Goal: Information Seeking & Learning: Learn about a topic

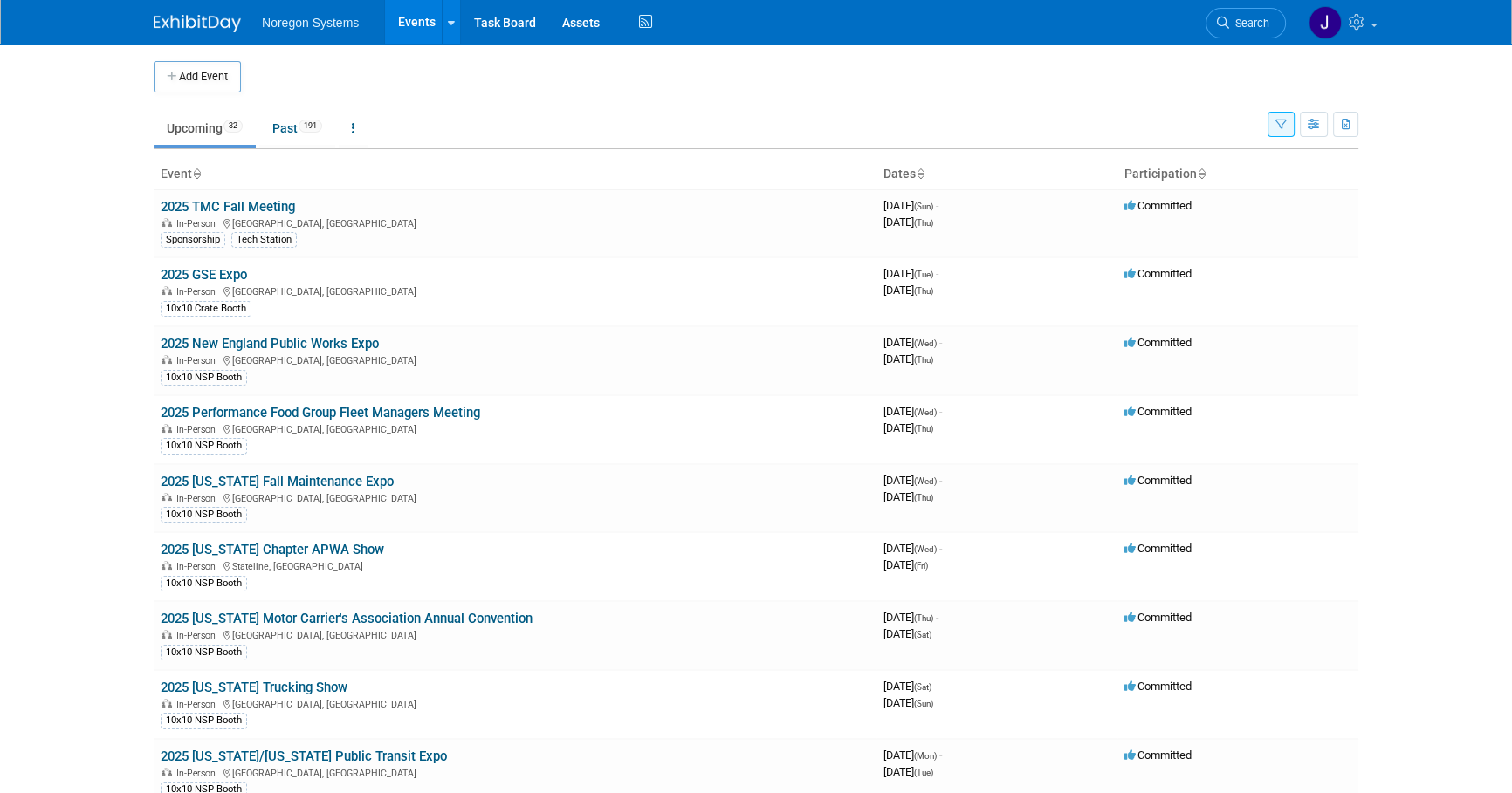
click at [583, 107] on td "Upcoming 32 Past 191 All Events 223 Past and Upcoming Grouped Annually Events g…" at bounding box center [711, 121] width 1114 height 57
click at [874, 71] on td at bounding box center [770, 77] width 1059 height 31
click at [1431, 248] on body "Noregon Systems Events Add Event Bulk Upload Events Shareable Event Boards Rece…" at bounding box center [756, 396] width 1512 height 793
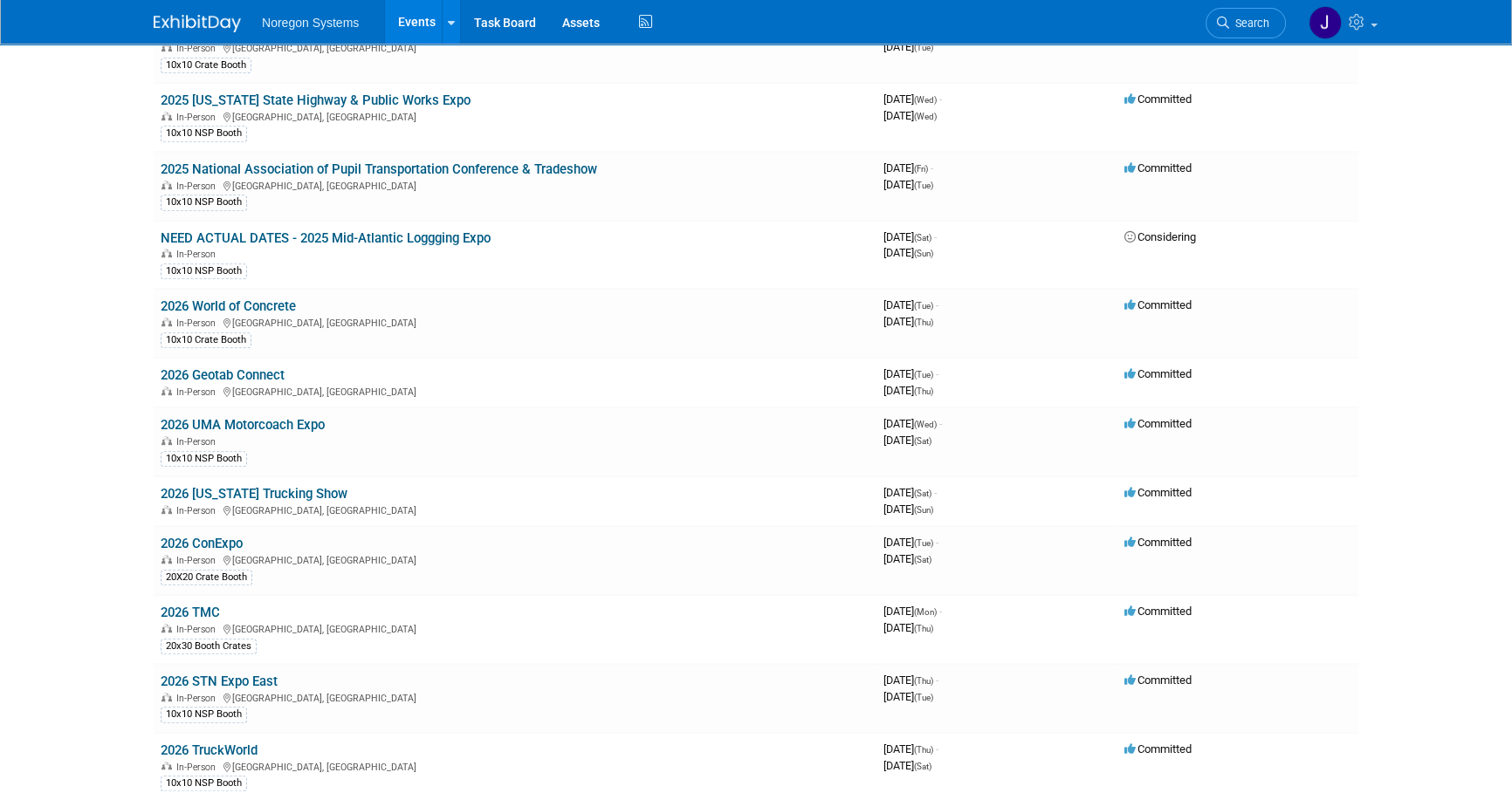
scroll to position [1190, 0]
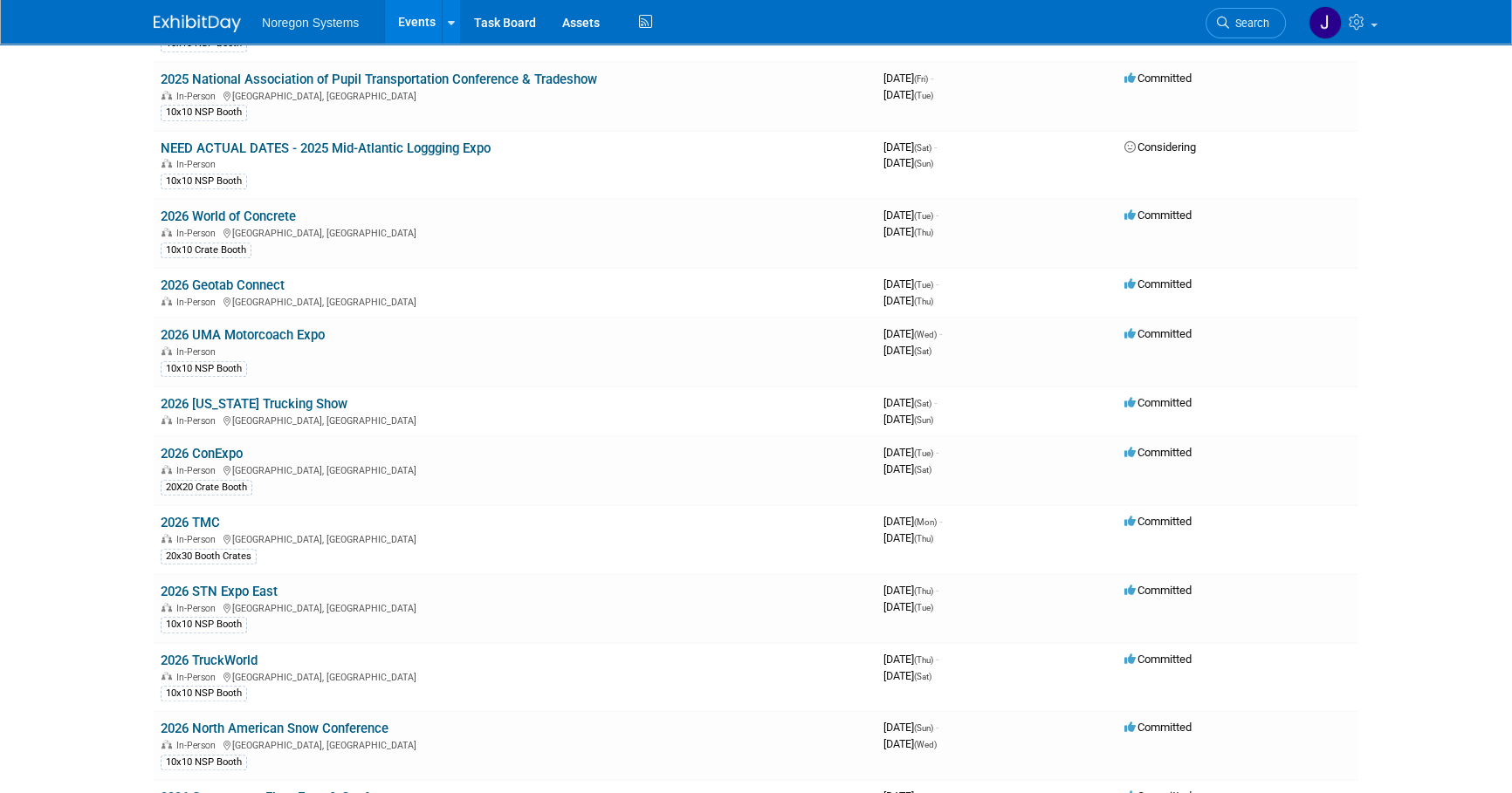
drag, startPoint x: 213, startPoint y: 445, endPoint x: 455, endPoint y: 506, distance: 249.6
click at [214, 446] on link "2026 ConExpo" at bounding box center [201, 453] width 82 height 16
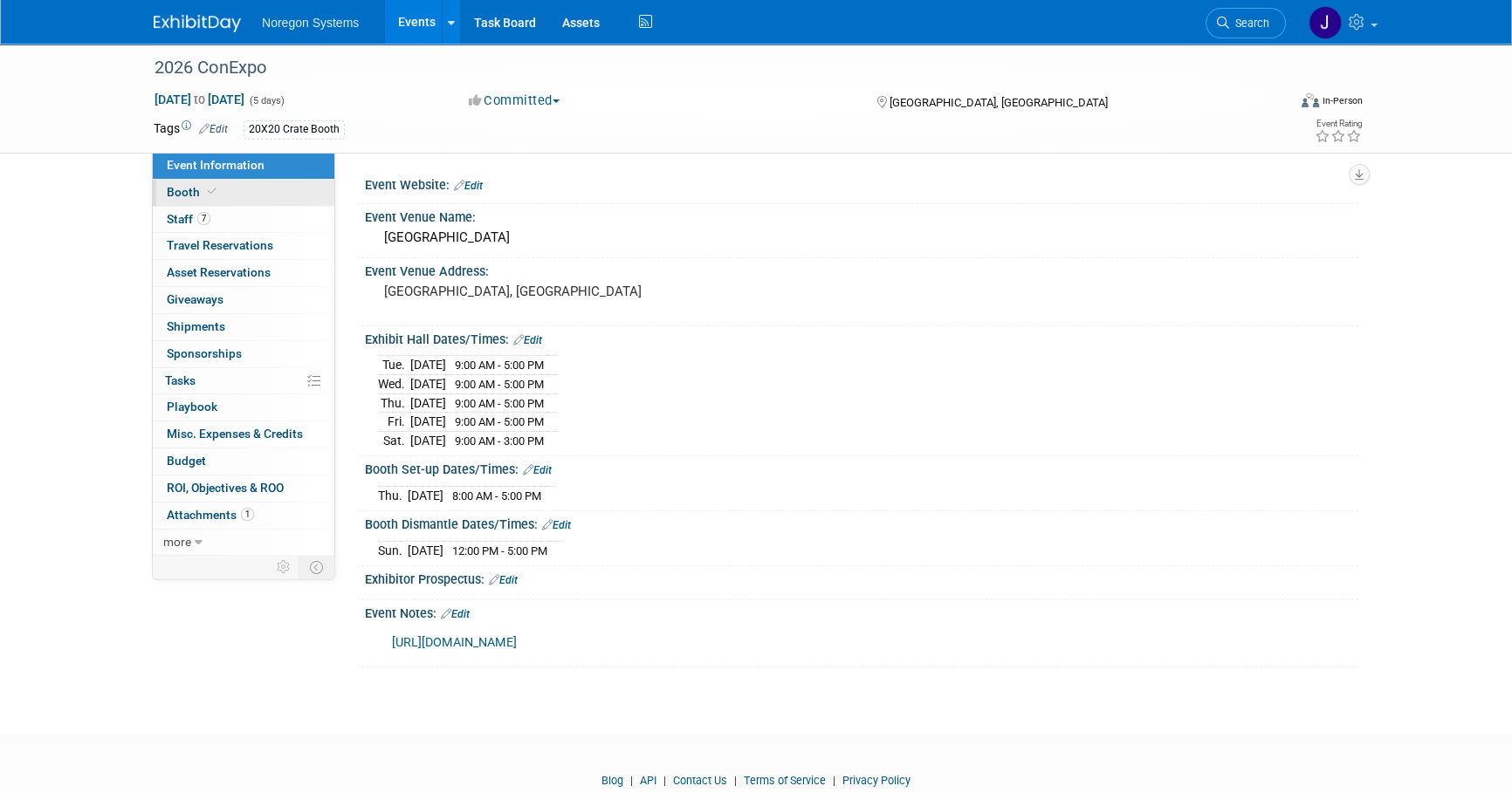
click at [198, 190] on span "Booth" at bounding box center [193, 192] width 53 height 14
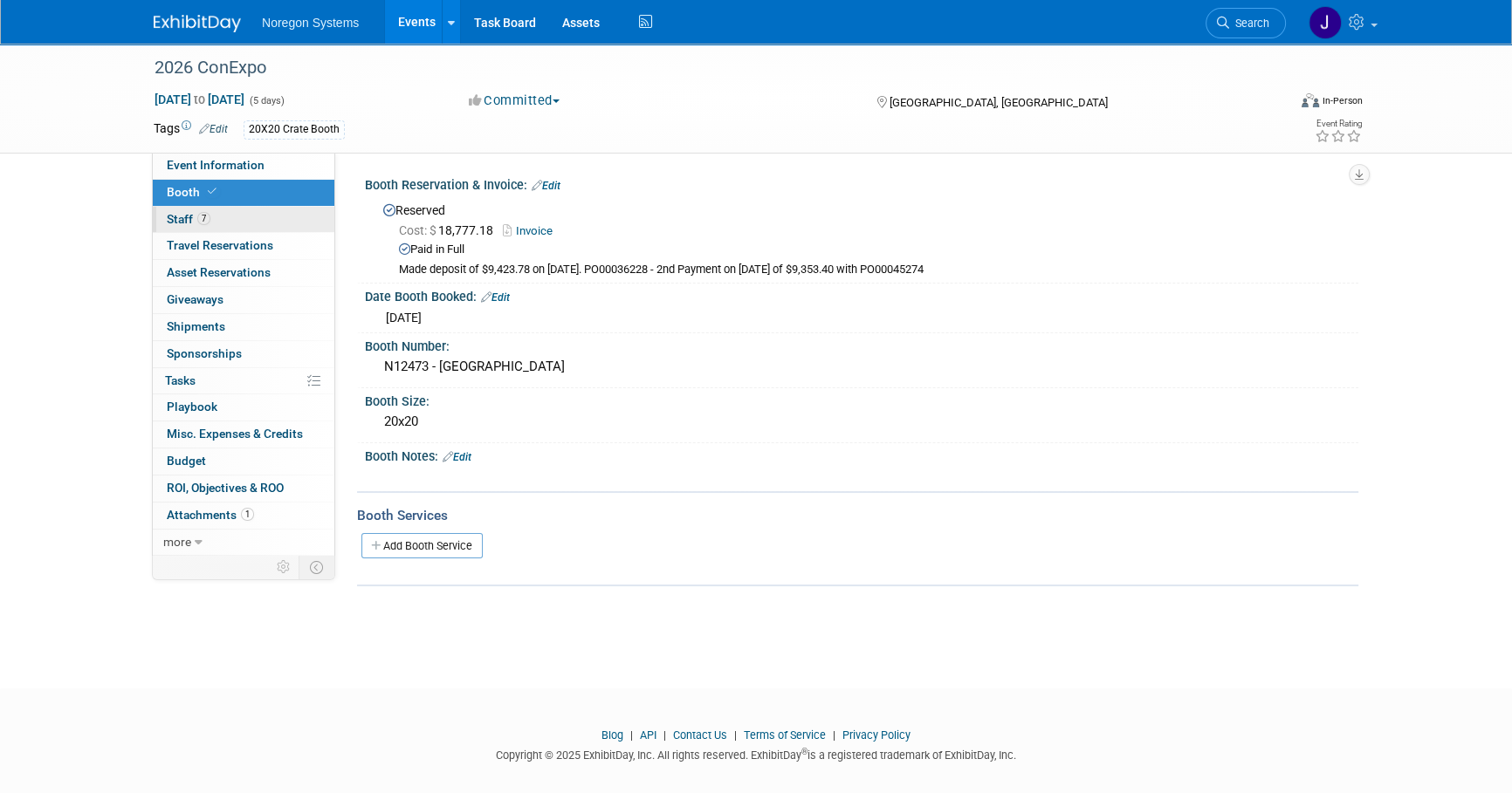
click at [267, 219] on link "7 Staff 7" at bounding box center [244, 220] width 182 height 27
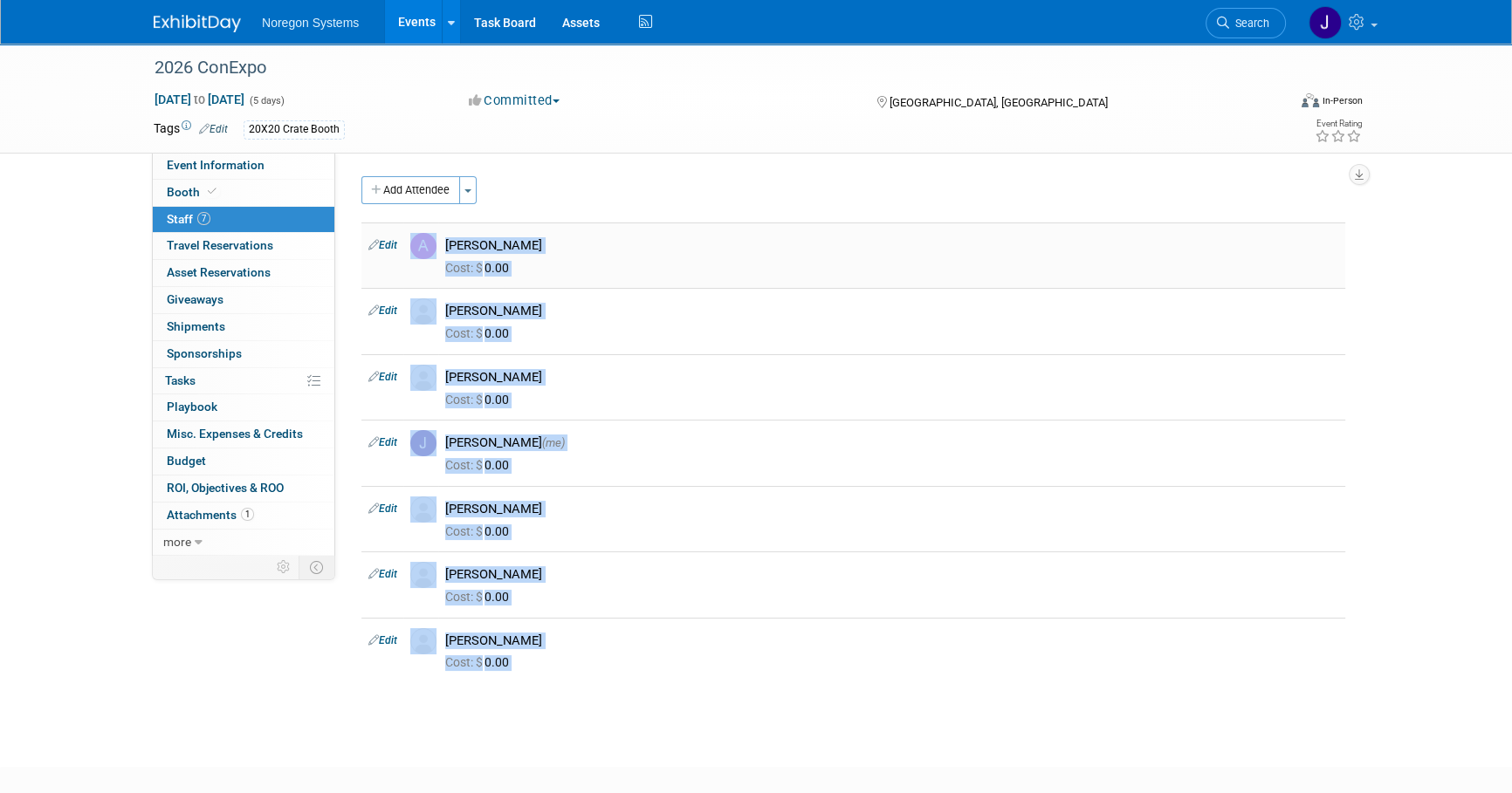
drag, startPoint x: 1045, startPoint y: 707, endPoint x: 407, endPoint y: 248, distance: 786.0
click at [407, 248] on div "2026 ConExpo Mar 3, 2026 to Mar 7, 2026 (5 days) Mar 3, 2026 to Mar 7, 2026 Com…" at bounding box center [756, 390] width 1512 height 692
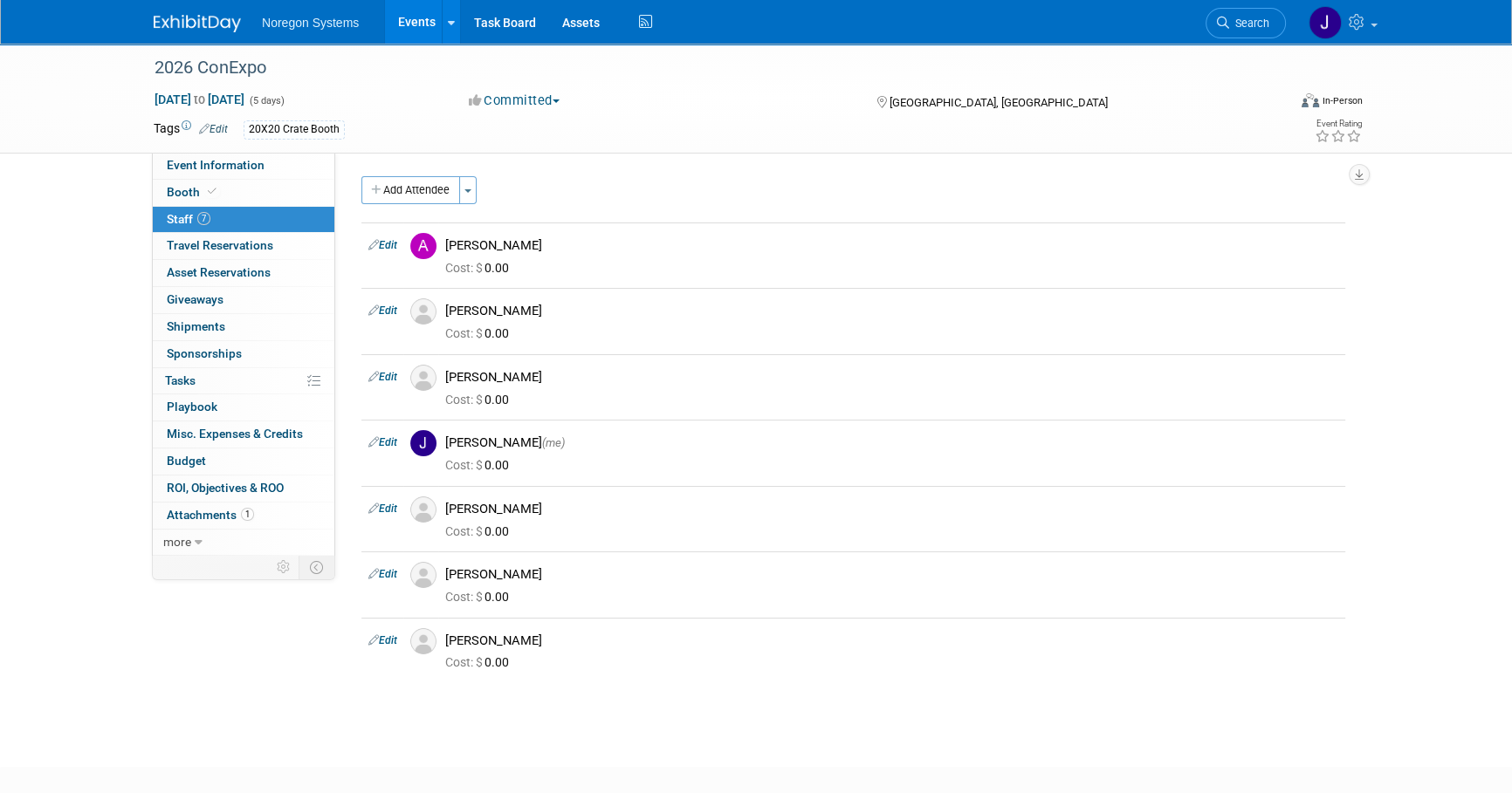
click at [750, 685] on div "Add Attendee Toggle Dropdown Quick -Tag Attendees Apply X select all cancel" at bounding box center [853, 438] width 984 height 524
click at [785, 709] on div "2026 ConExpo Mar 3, 2026 to Mar 7, 2026 (5 days) Mar 3, 2026 to Mar 7, 2026 Com…" at bounding box center [756, 390] width 1512 height 692
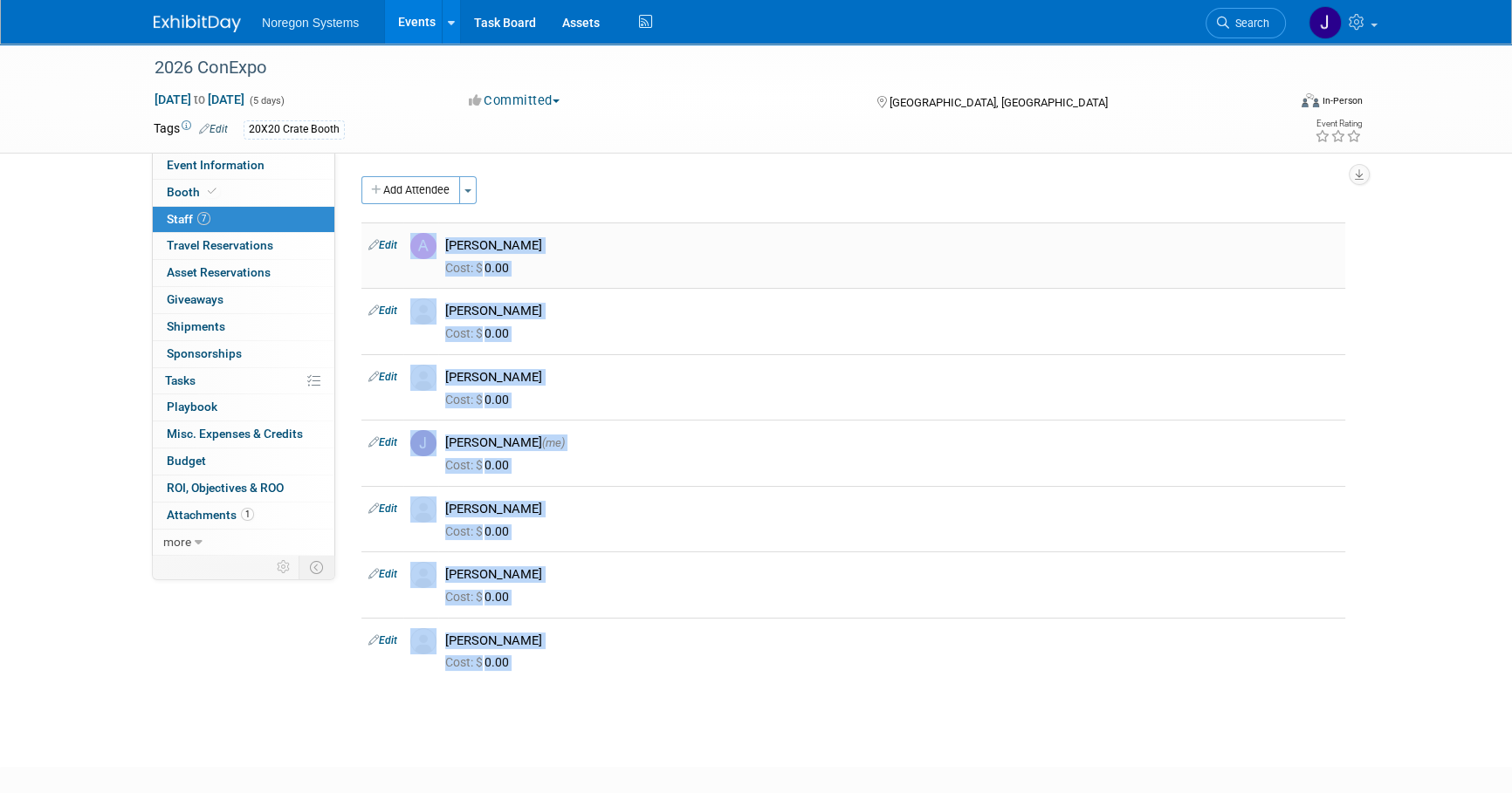
drag, startPoint x: 1428, startPoint y: 712, endPoint x: 418, endPoint y: 227, distance: 1120.4
click at [418, 227] on div "2026 ConExpo Mar 3, 2026 to Mar 7, 2026 (5 days) Mar 3, 2026 to Mar 7, 2026 Com…" at bounding box center [756, 390] width 1512 height 692
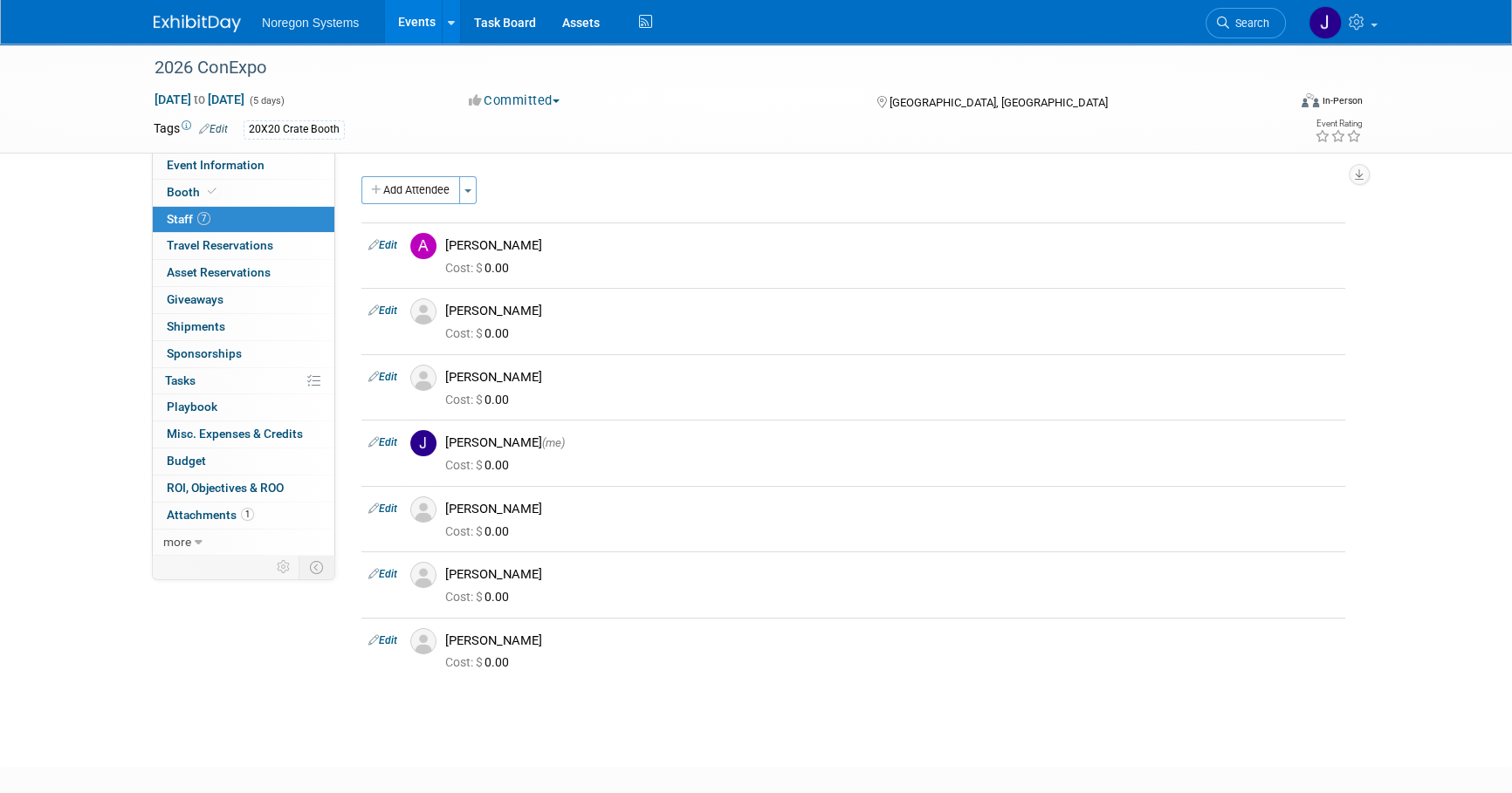
drag, startPoint x: 1379, startPoint y: 735, endPoint x: 1233, endPoint y: 717, distance: 147.1
click at [1377, 733] on body "Noregon Systems Events Add Event Bulk Upload Events Shareable Event Boards Rece…" at bounding box center [756, 396] width 1512 height 793
click at [172, 24] on img at bounding box center [197, 23] width 87 height 17
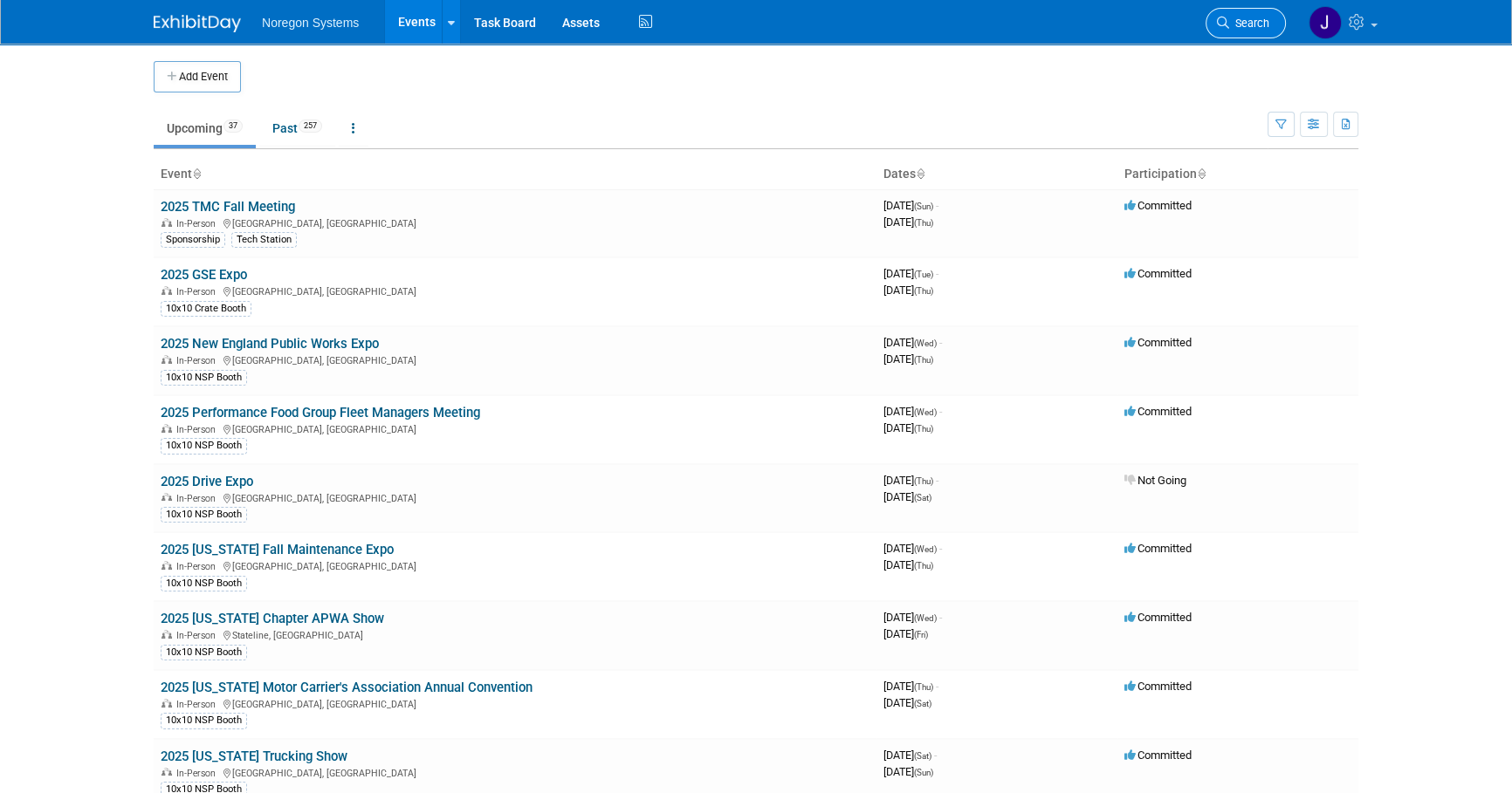
click at [1262, 28] on span "Search" at bounding box center [1249, 23] width 40 height 13
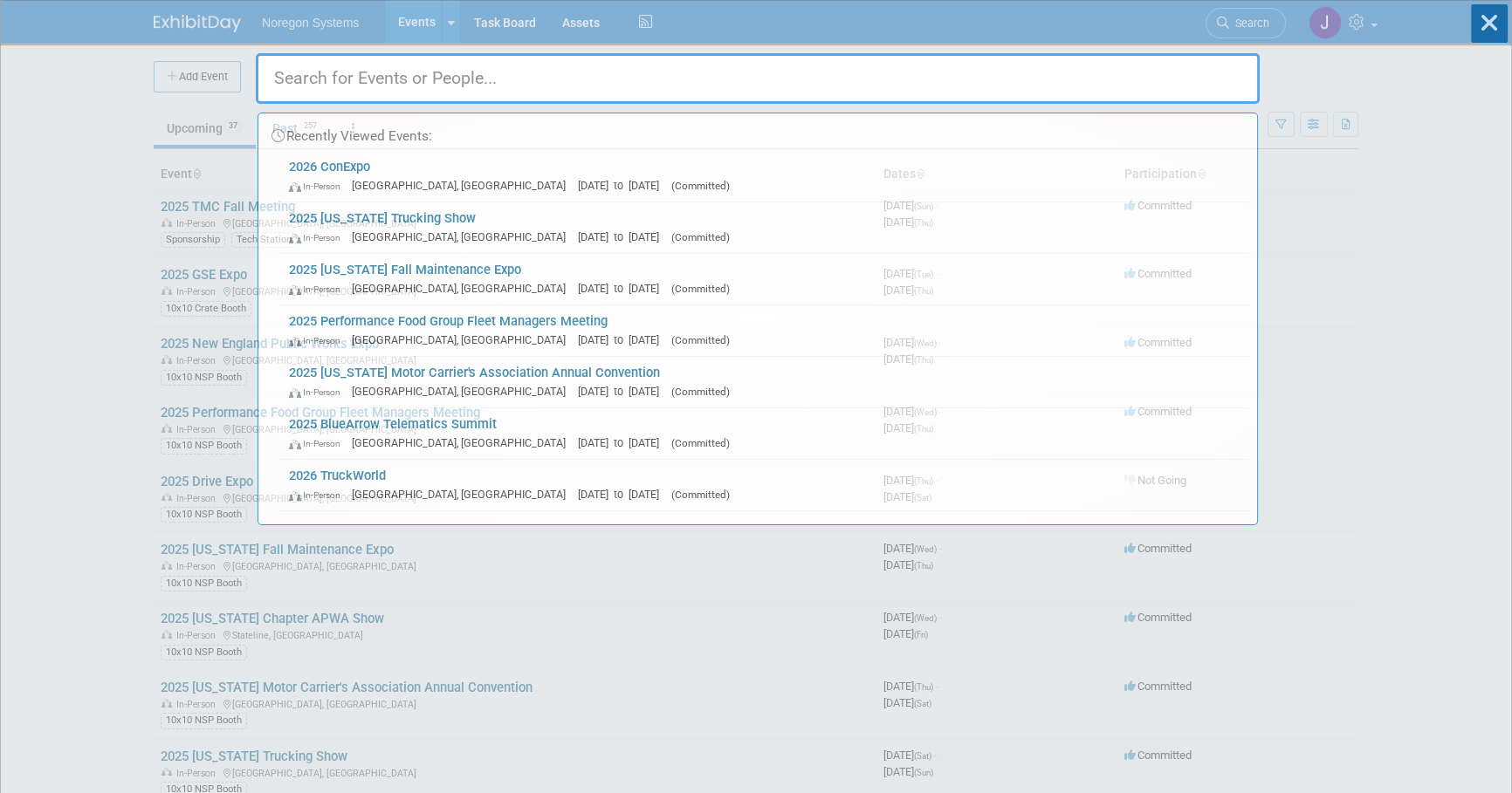
click at [1079, 85] on input "text" at bounding box center [757, 78] width 1004 height 50
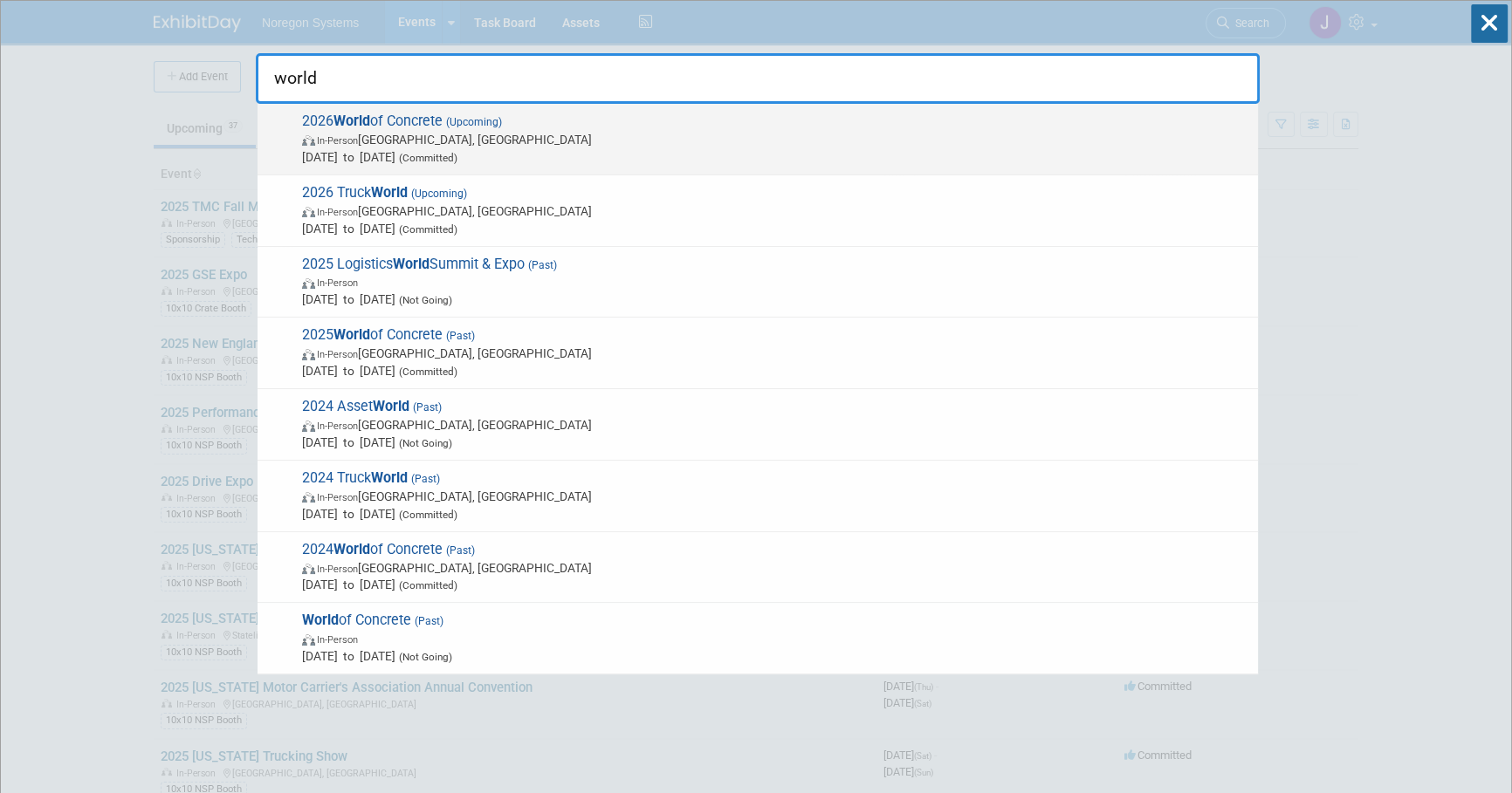
type input "world"
click at [654, 121] on span "2026 World of Concrete (Upcoming) In-Person Las Vegas, NV Jan 20, 2026 to Jan 2…" at bounding box center [773, 139] width 953 height 53
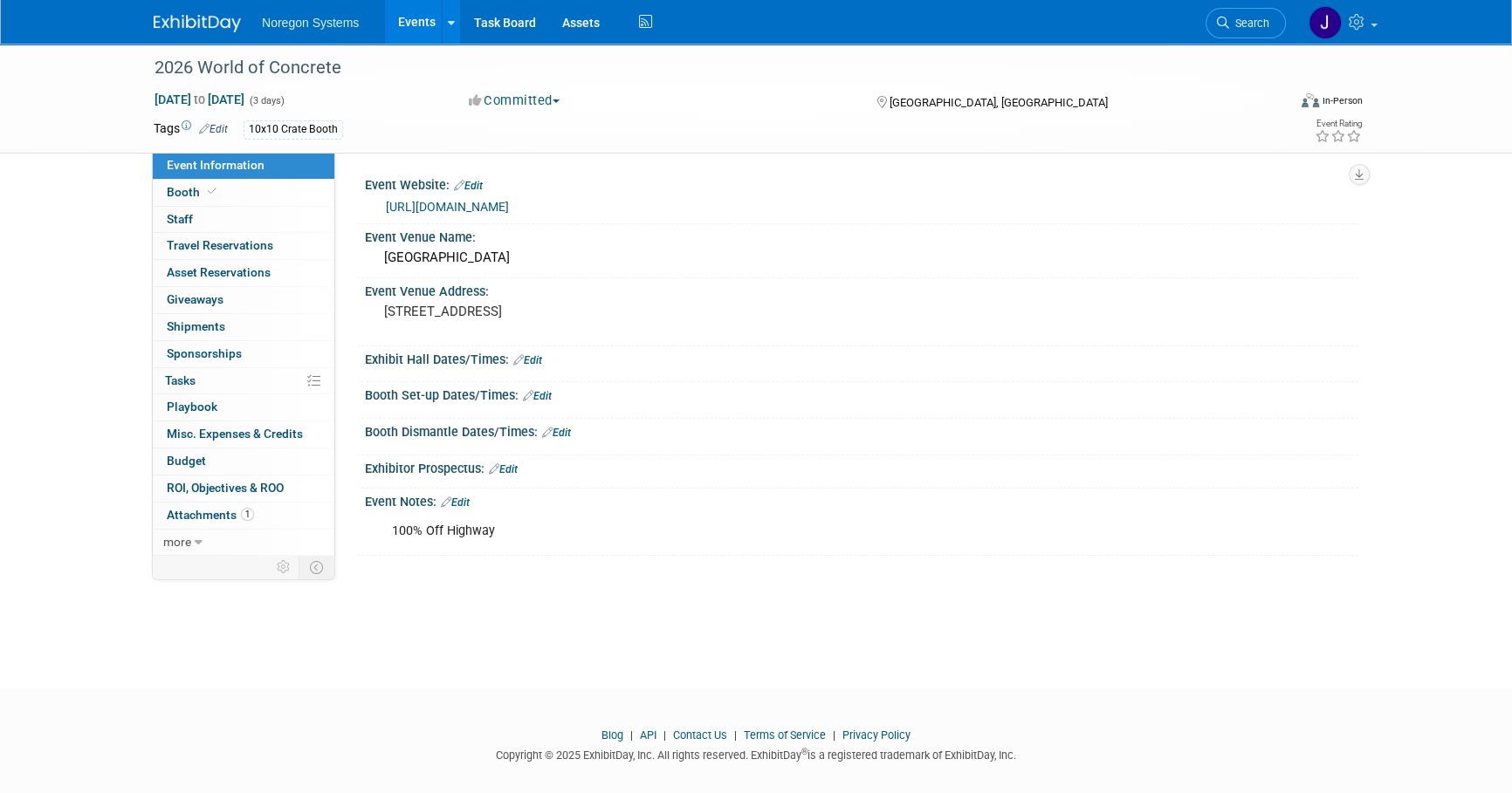
click at [1242, 20] on span "Search" at bounding box center [1249, 23] width 40 height 13
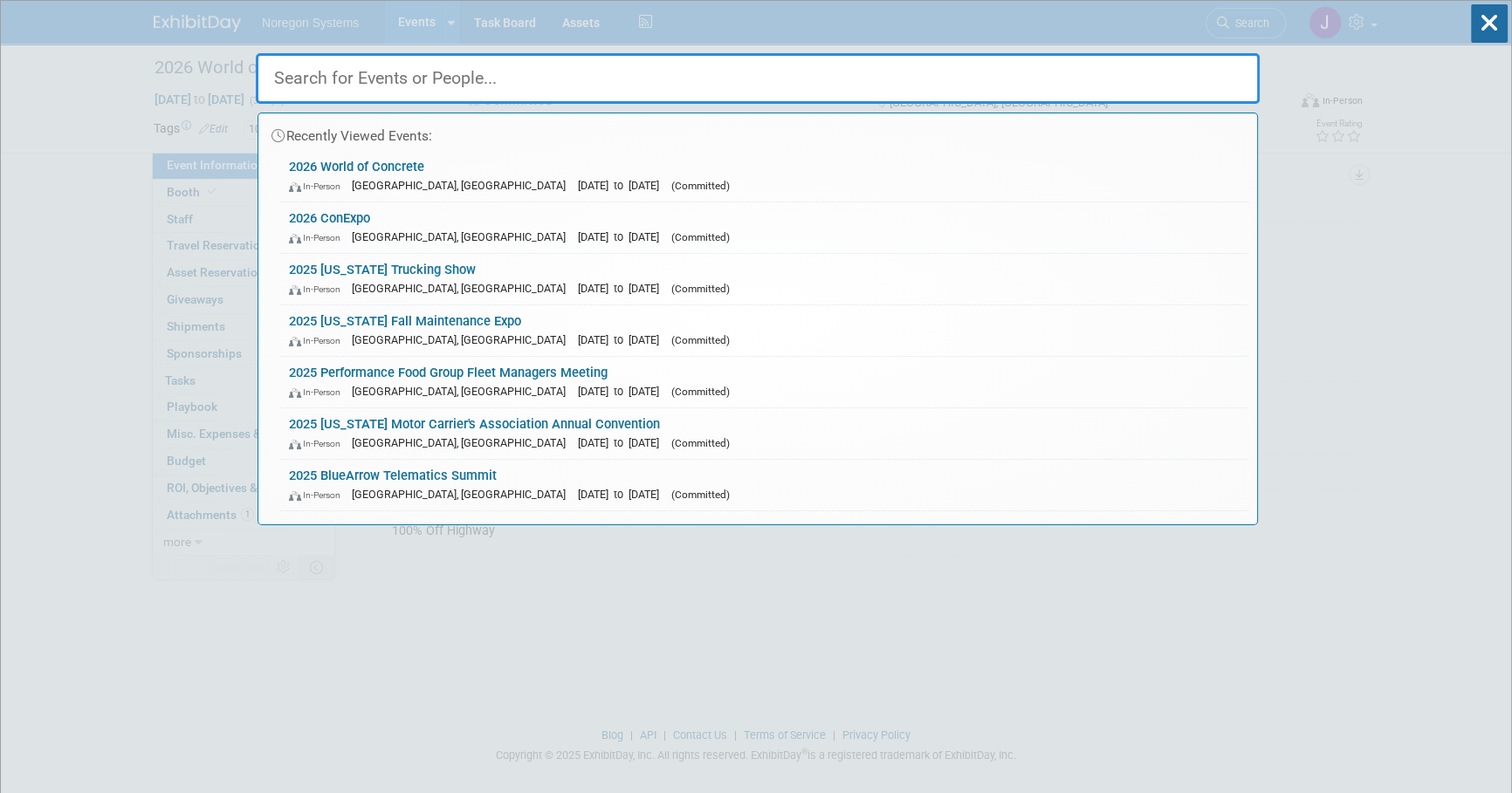
click at [955, 80] on input "text" at bounding box center [757, 78] width 1004 height 50
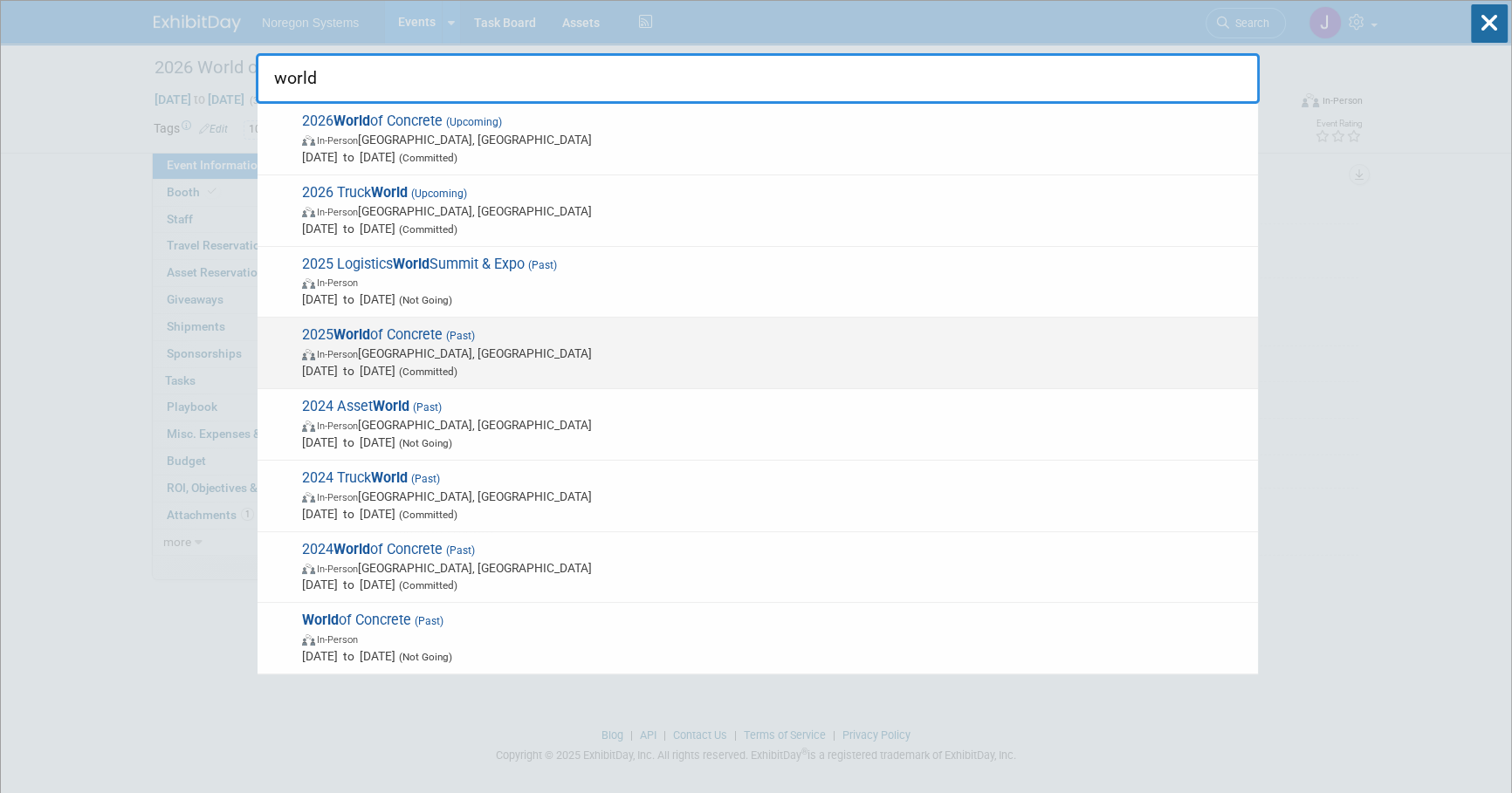
type input "world"
click at [545, 359] on span "In-Person Las Vegas, NV" at bounding box center [775, 353] width 947 height 17
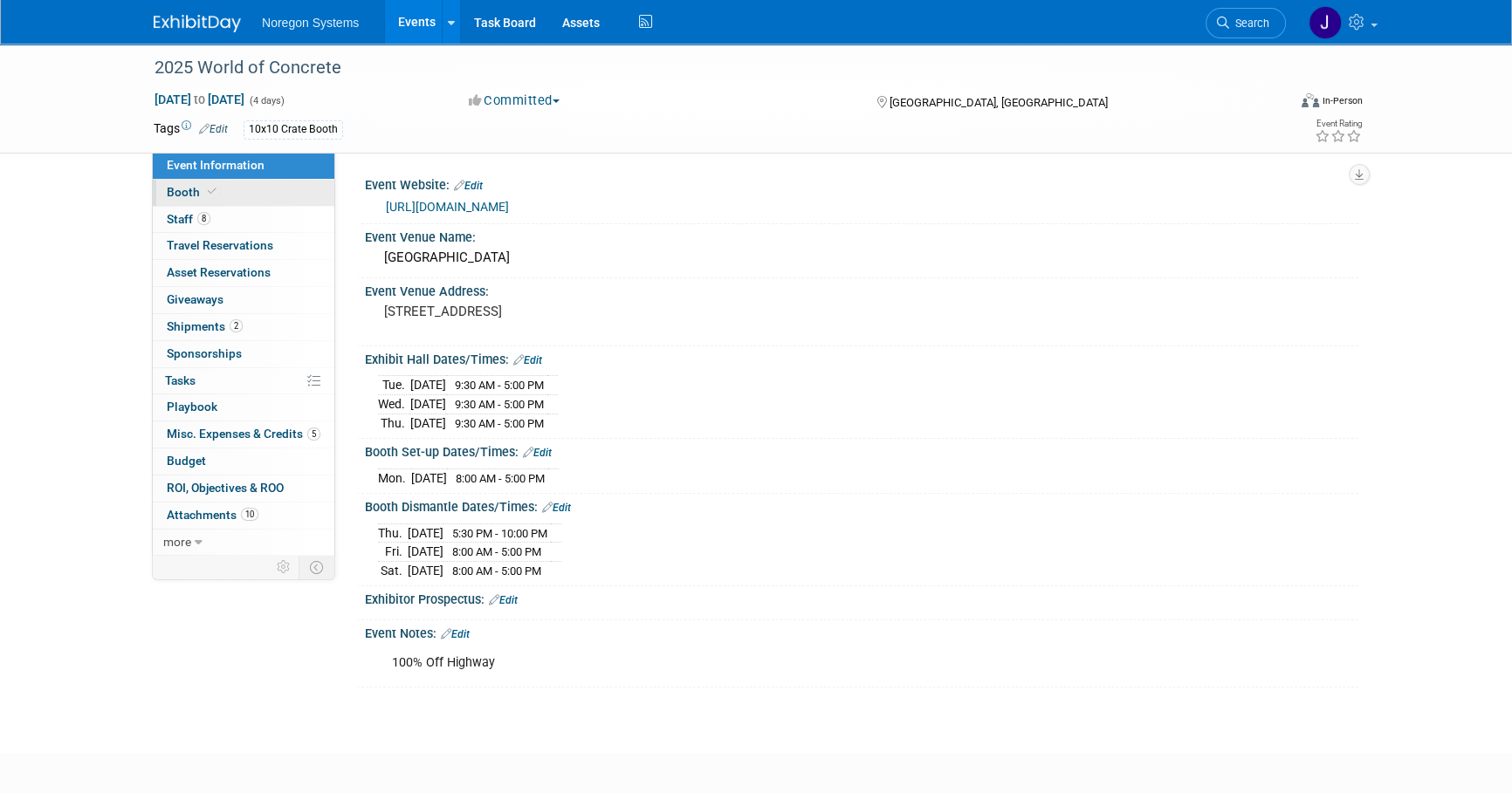
click at [259, 190] on link "Booth" at bounding box center [244, 193] width 182 height 27
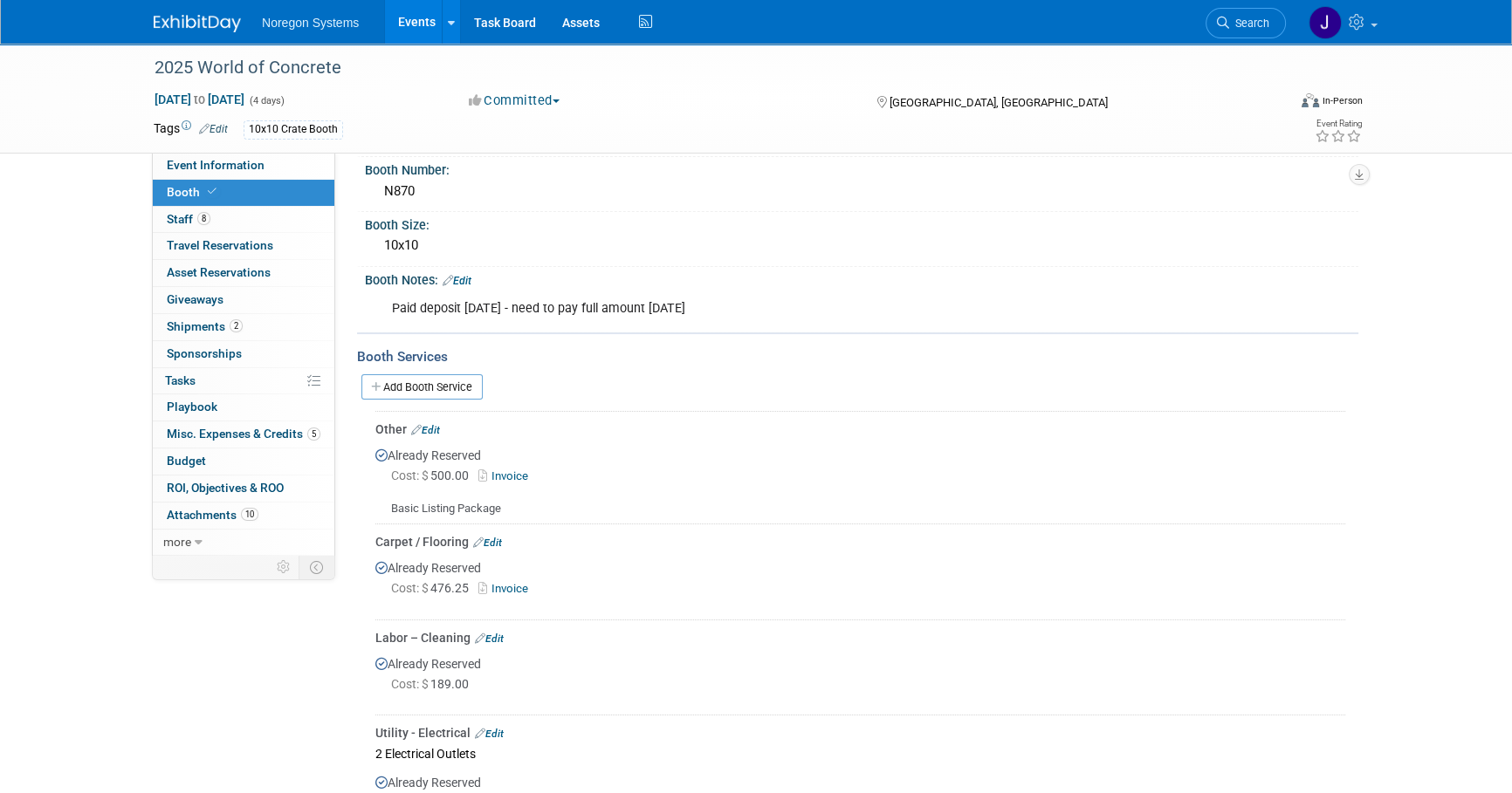
scroll to position [158, 0]
click at [513, 469] on link "Invoice" at bounding box center [507, 475] width 57 height 13
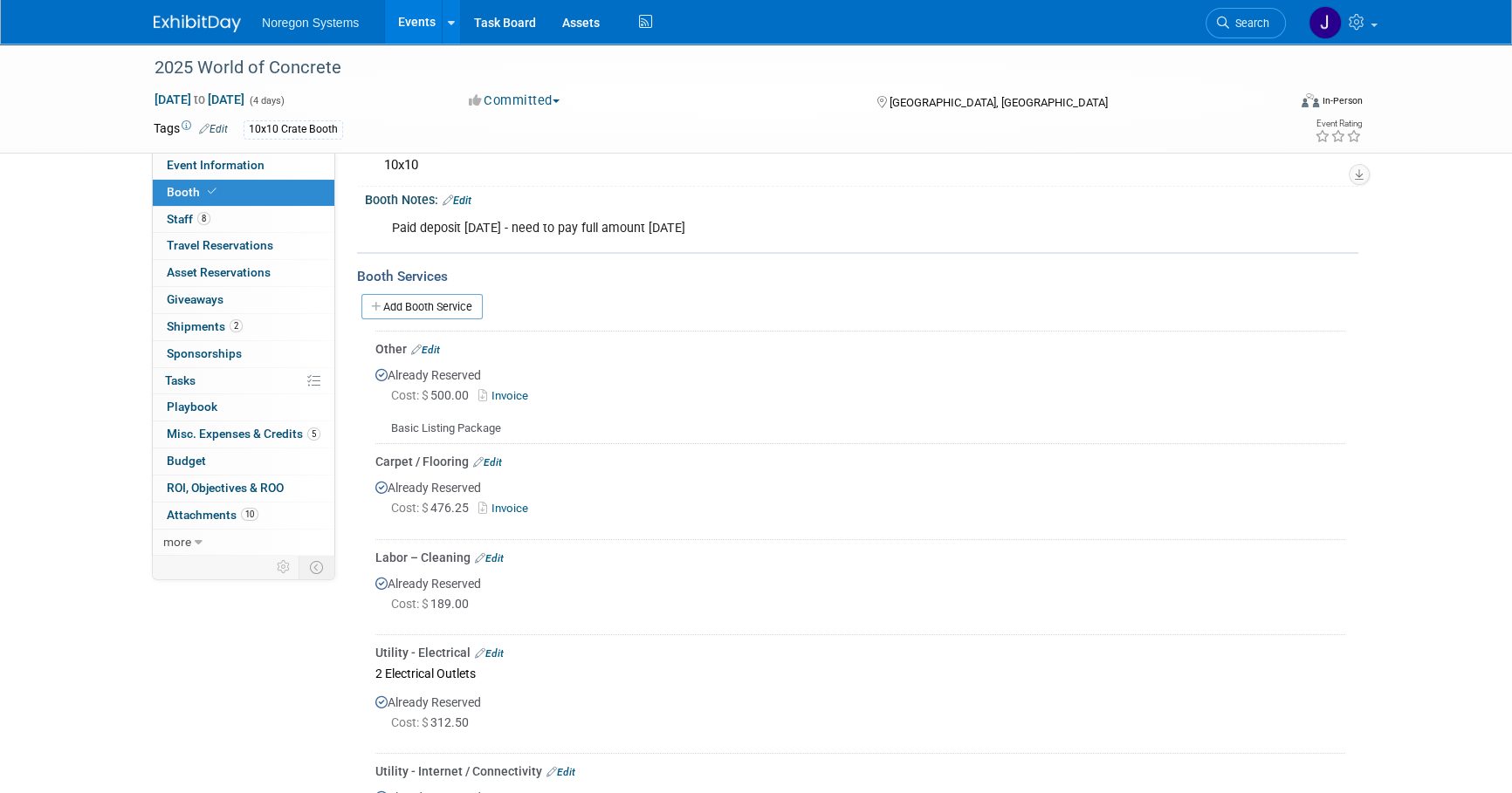
click at [516, 506] on link "Invoice" at bounding box center [507, 508] width 57 height 13
click at [193, 18] on img at bounding box center [197, 23] width 87 height 17
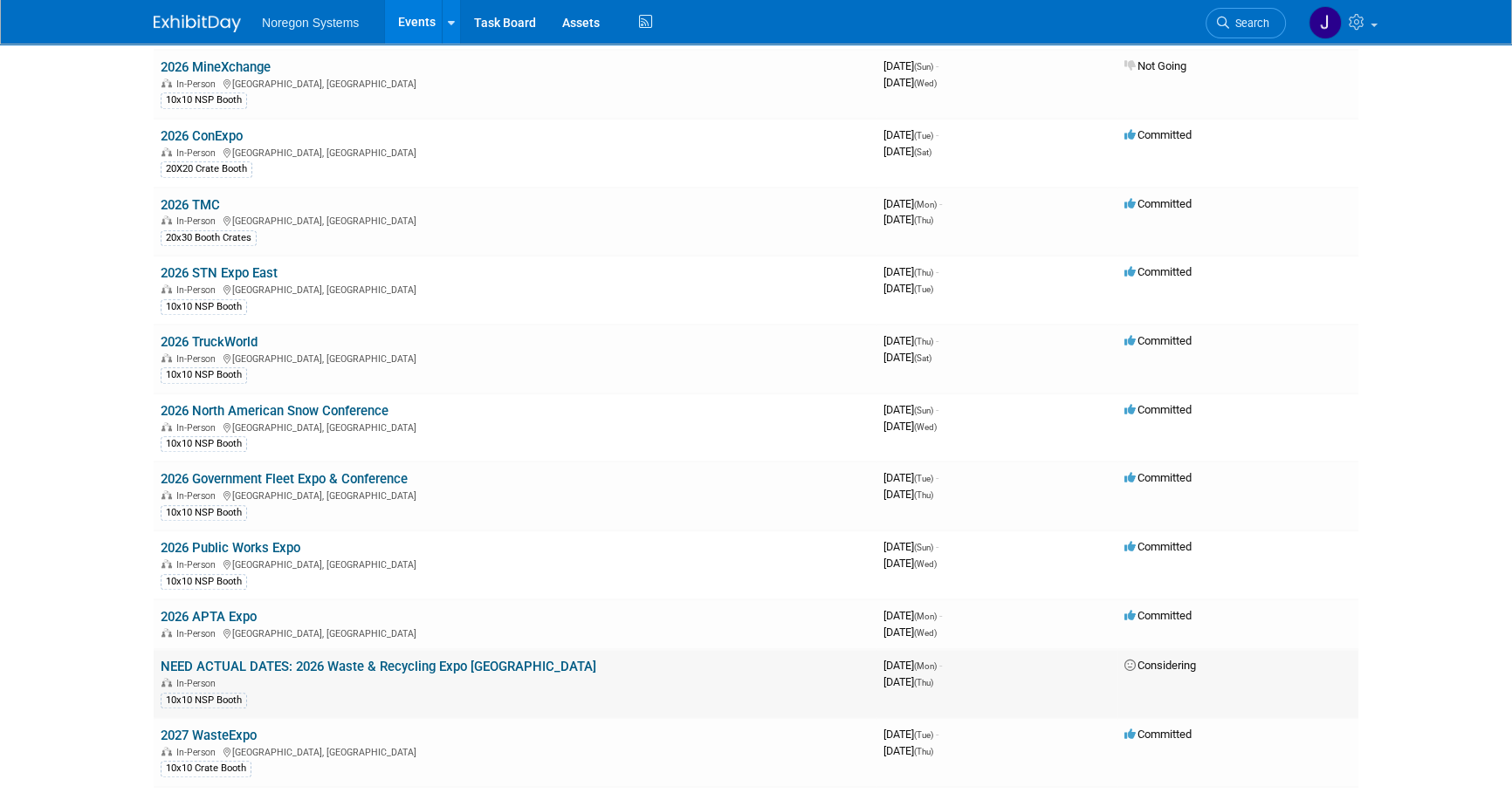
scroll to position [1824, 0]
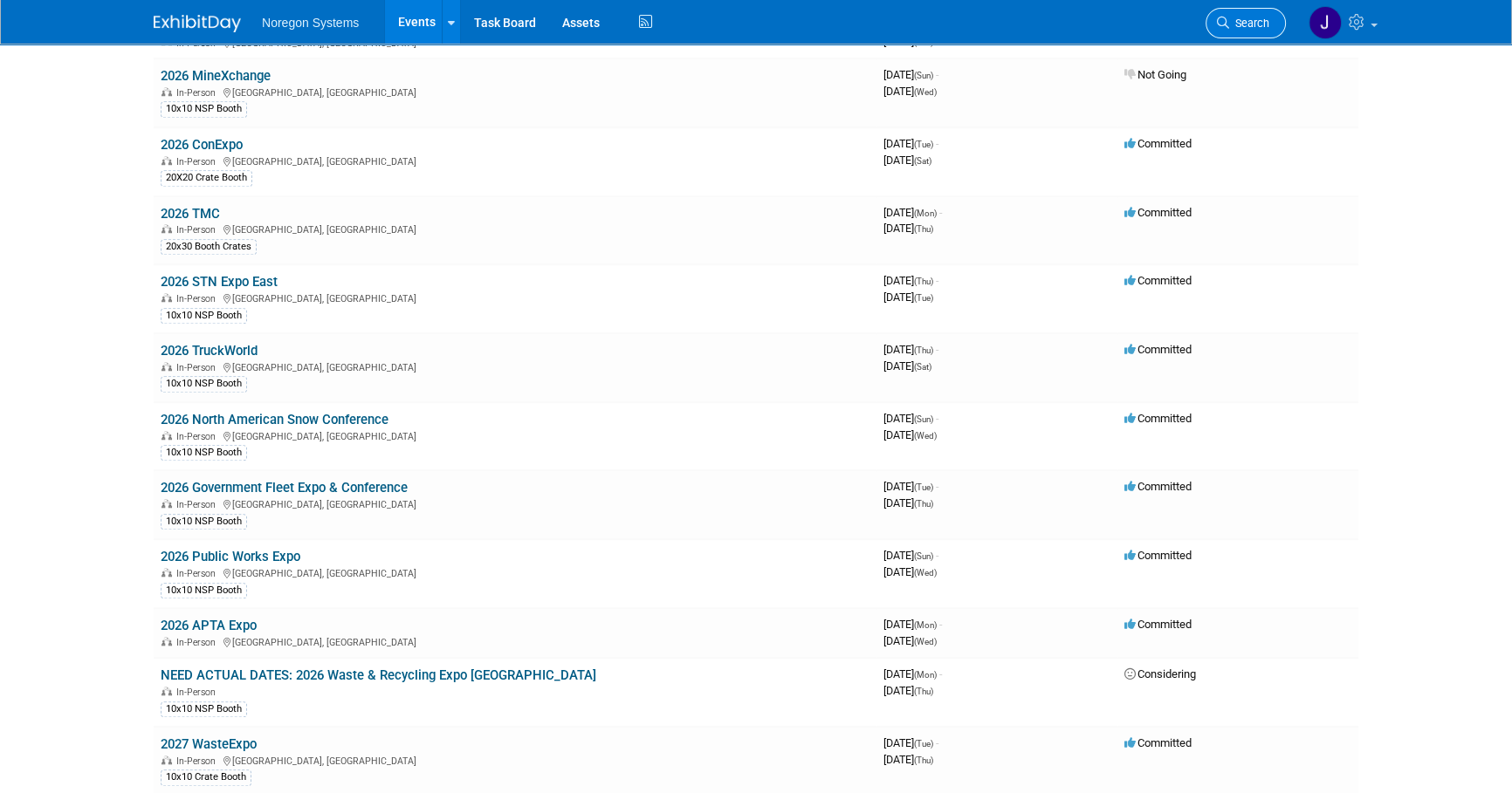
click at [1256, 19] on span "Search" at bounding box center [1249, 23] width 40 height 13
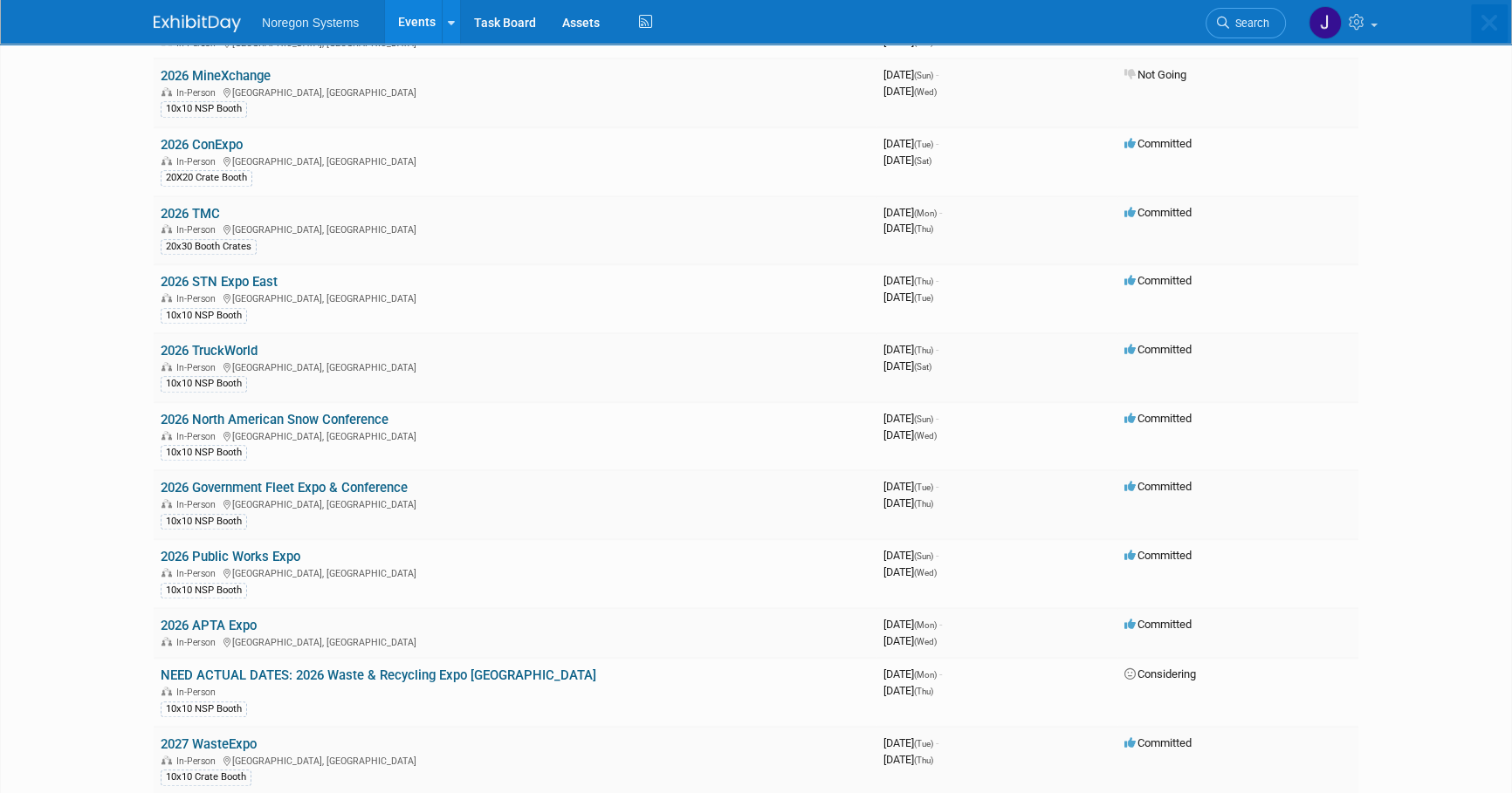
scroll to position [0, 0]
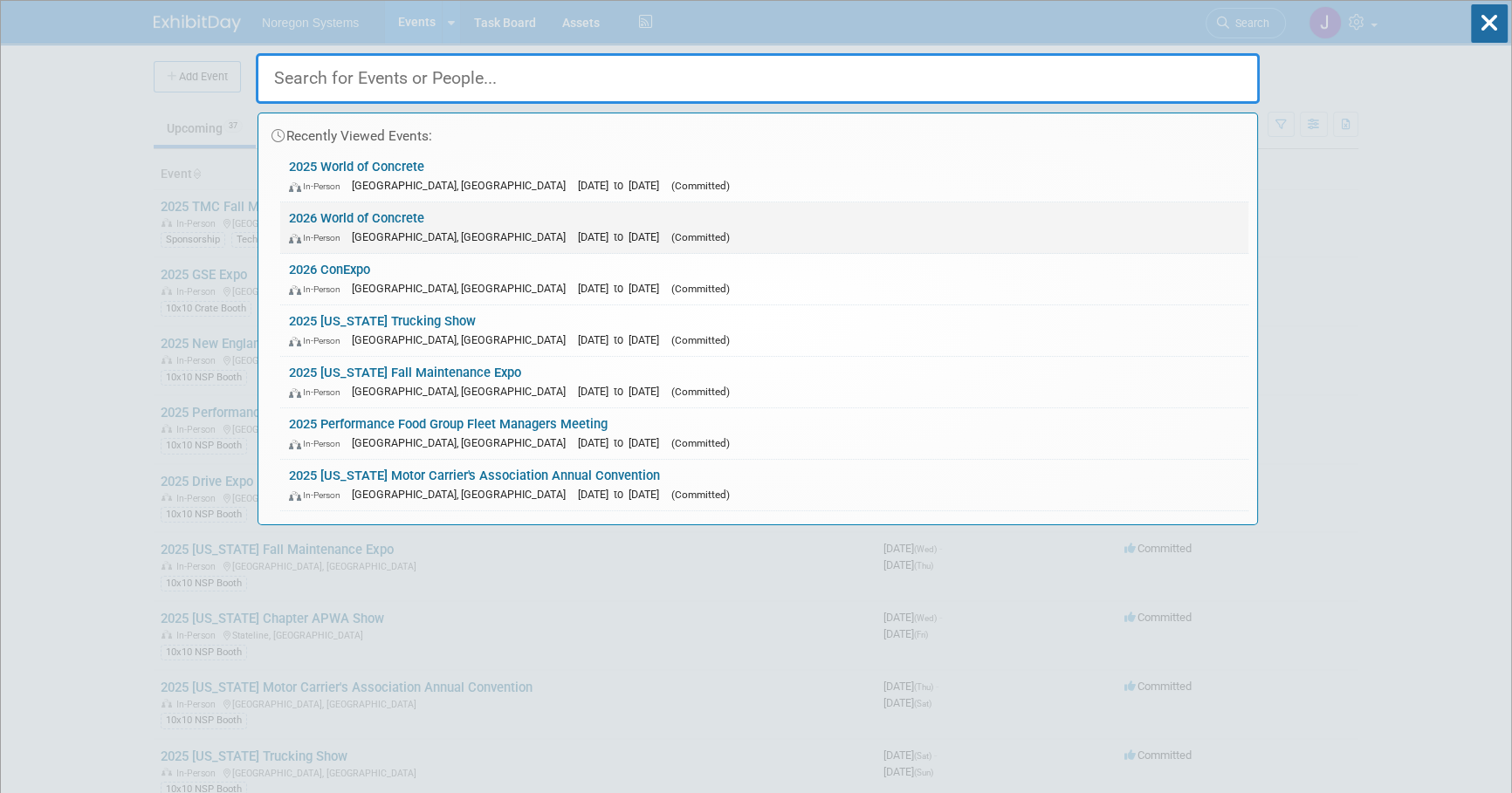
click at [356, 212] on link "2026 World of Concrete In-Person [GEOGRAPHIC_DATA], [GEOGRAPHIC_DATA] [DATE] to…" at bounding box center [765, 227] width 968 height 50
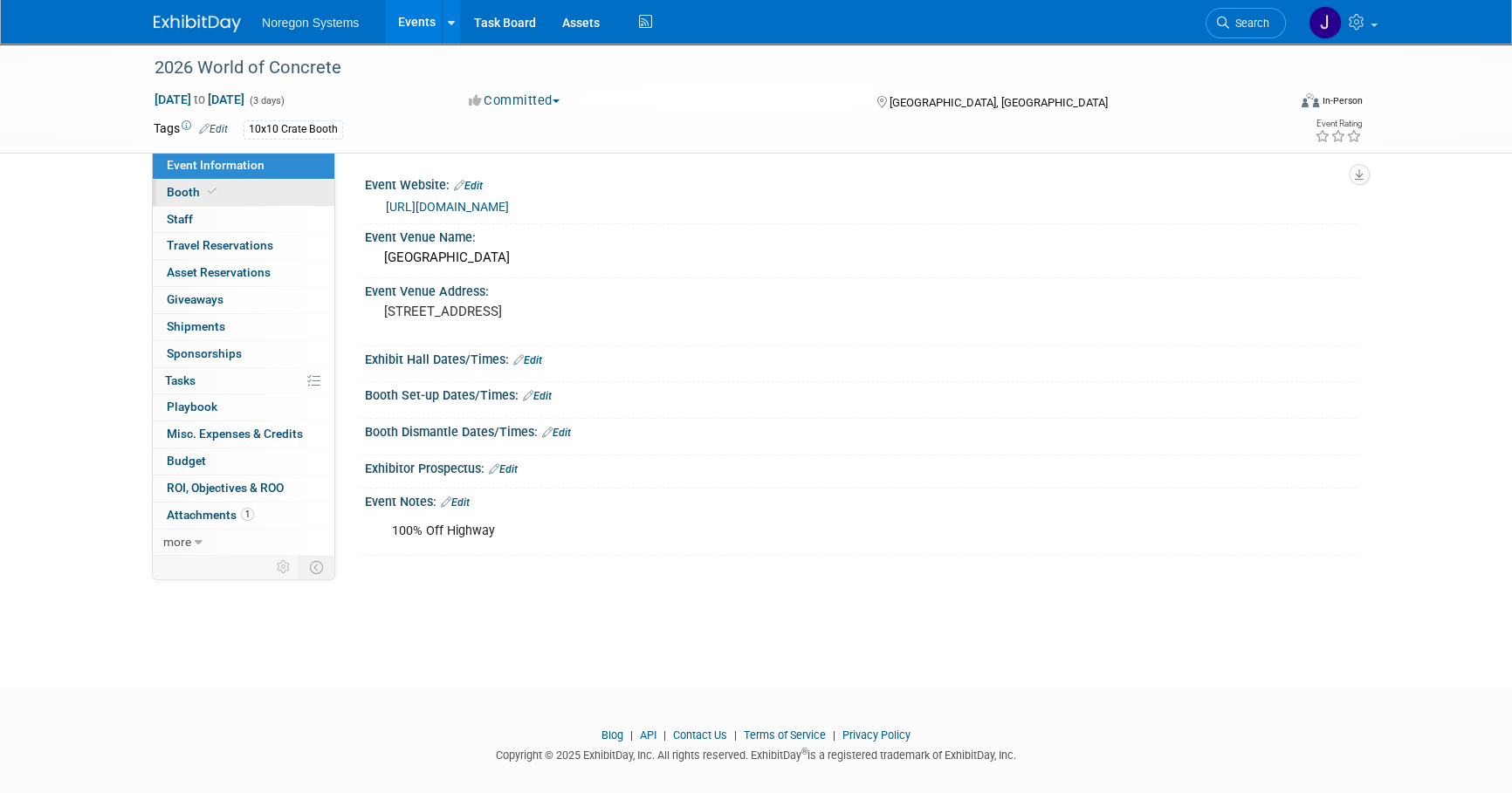
click at [253, 187] on link "Booth" at bounding box center [244, 193] width 182 height 27
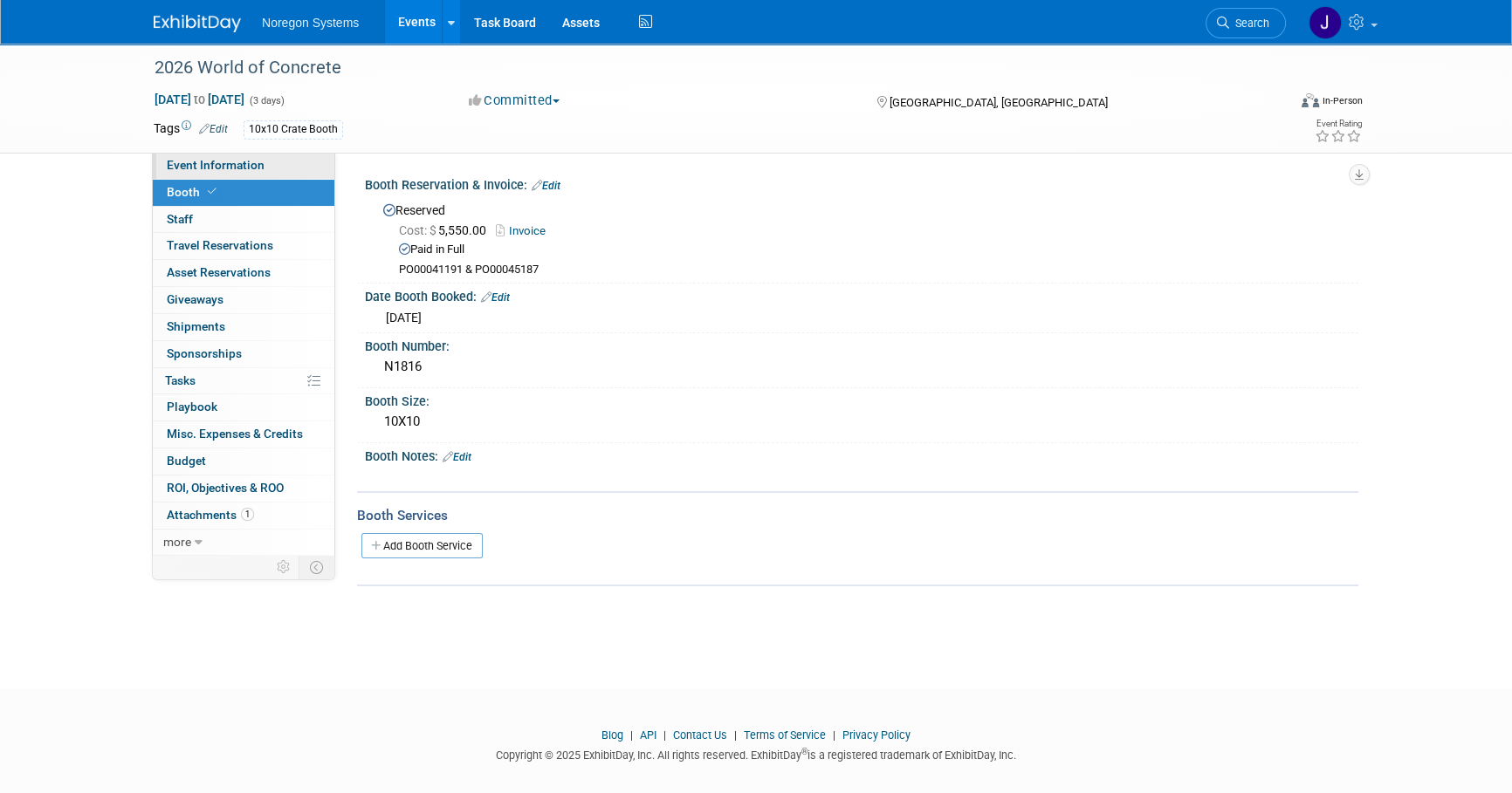
click at [235, 160] on span "Event Information" at bounding box center [215, 164] width 98 height 14
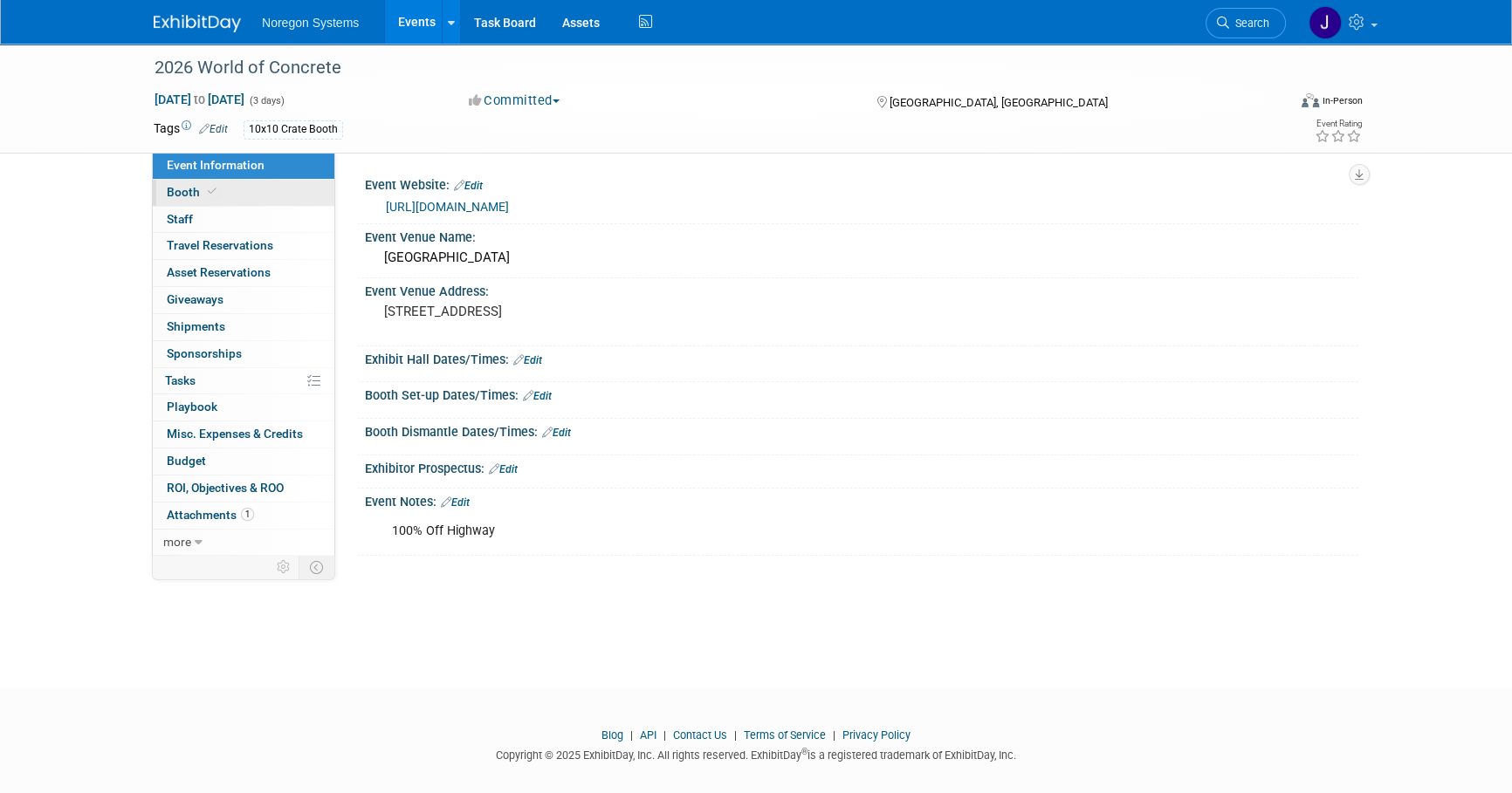
drag, startPoint x: 234, startPoint y: 191, endPoint x: 266, endPoint y: 187, distance: 32.2
click at [235, 191] on link "Booth" at bounding box center [244, 193] width 182 height 27
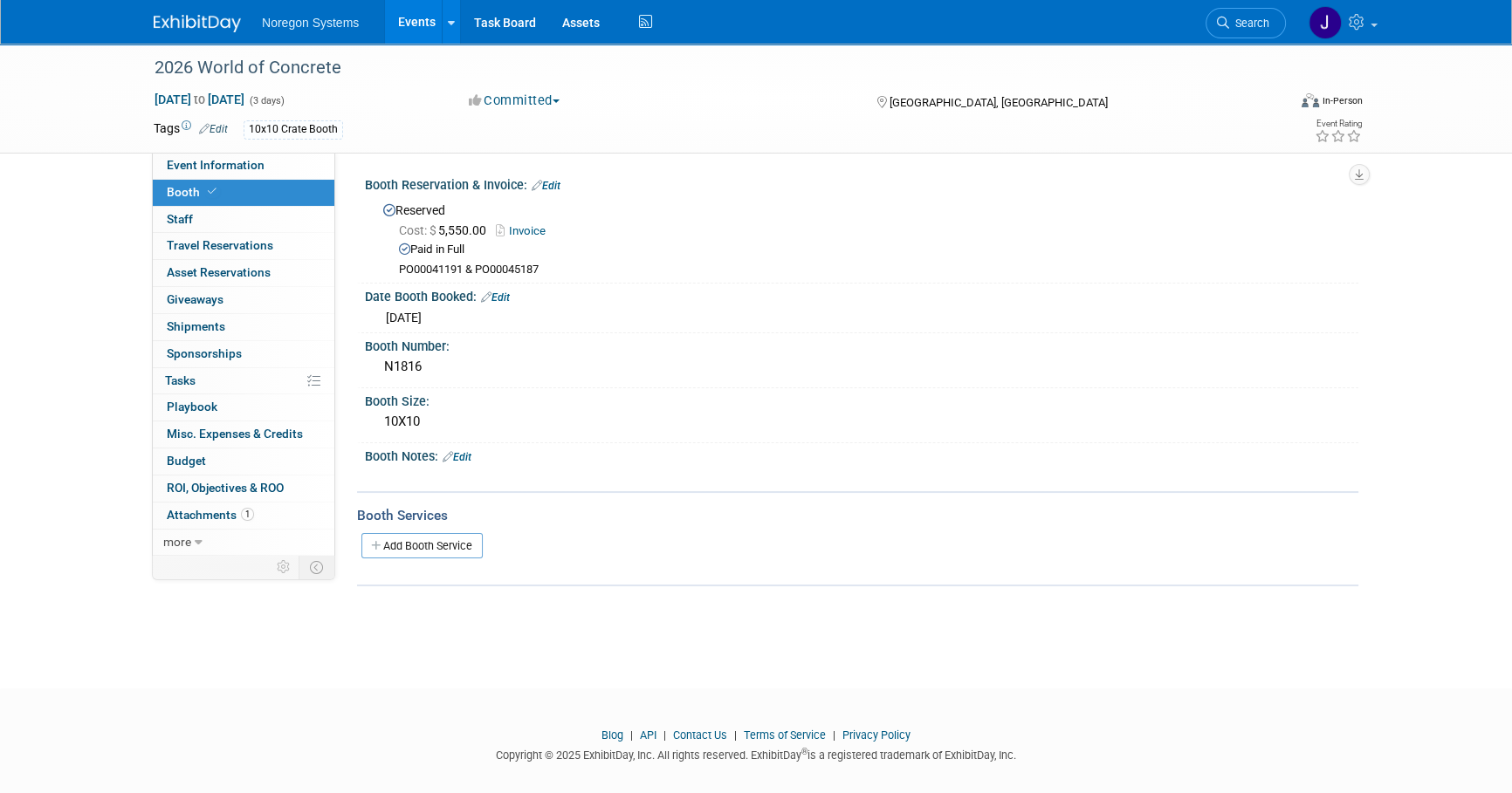
click at [526, 230] on link "Invoice" at bounding box center [525, 231] width 59 height 13
click at [208, 22] on img at bounding box center [197, 23] width 87 height 17
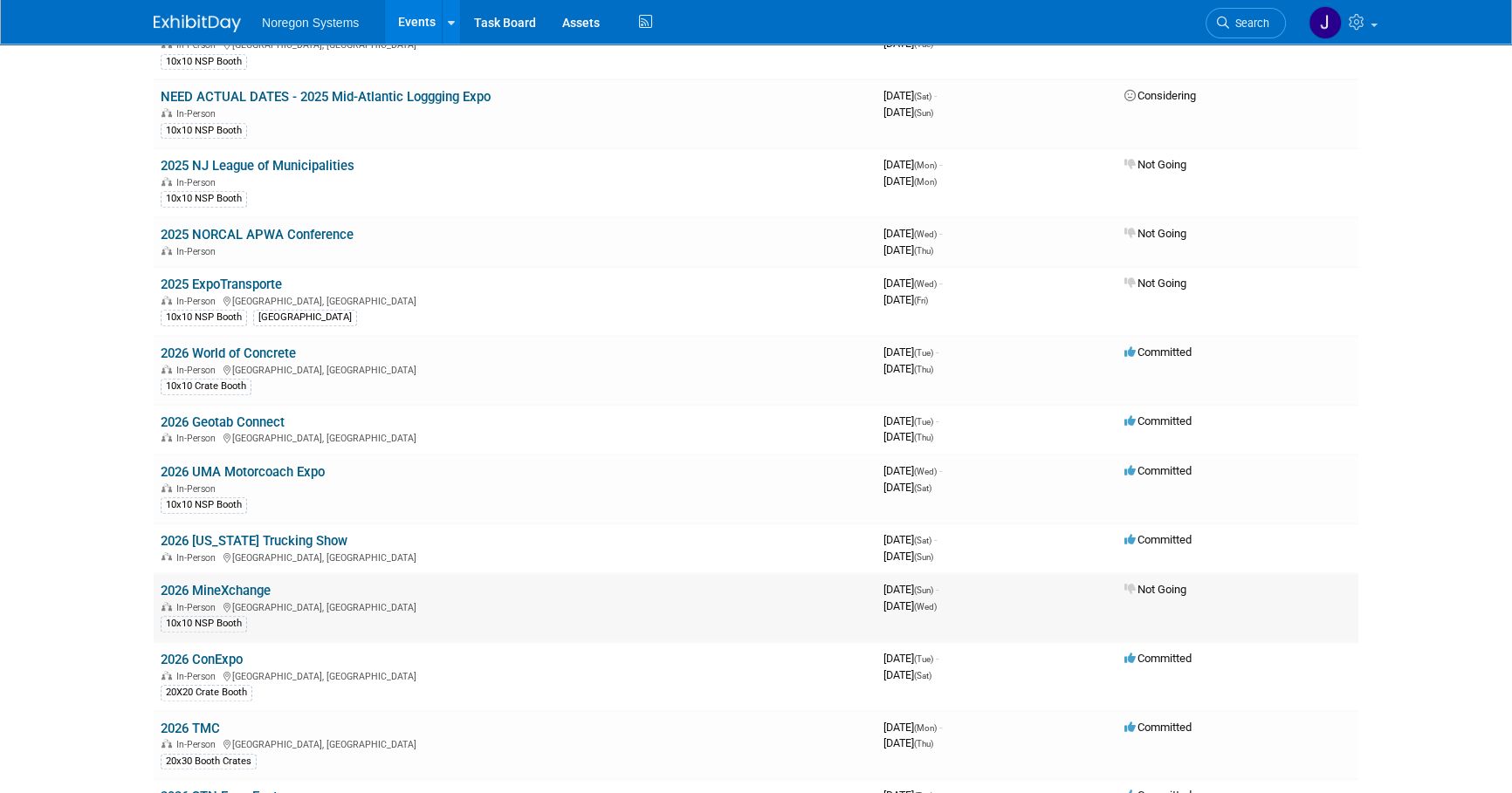
scroll to position [1307, 0]
click at [254, 466] on link "2026 UMA Motorcoach Expo" at bounding box center [242, 473] width 164 height 16
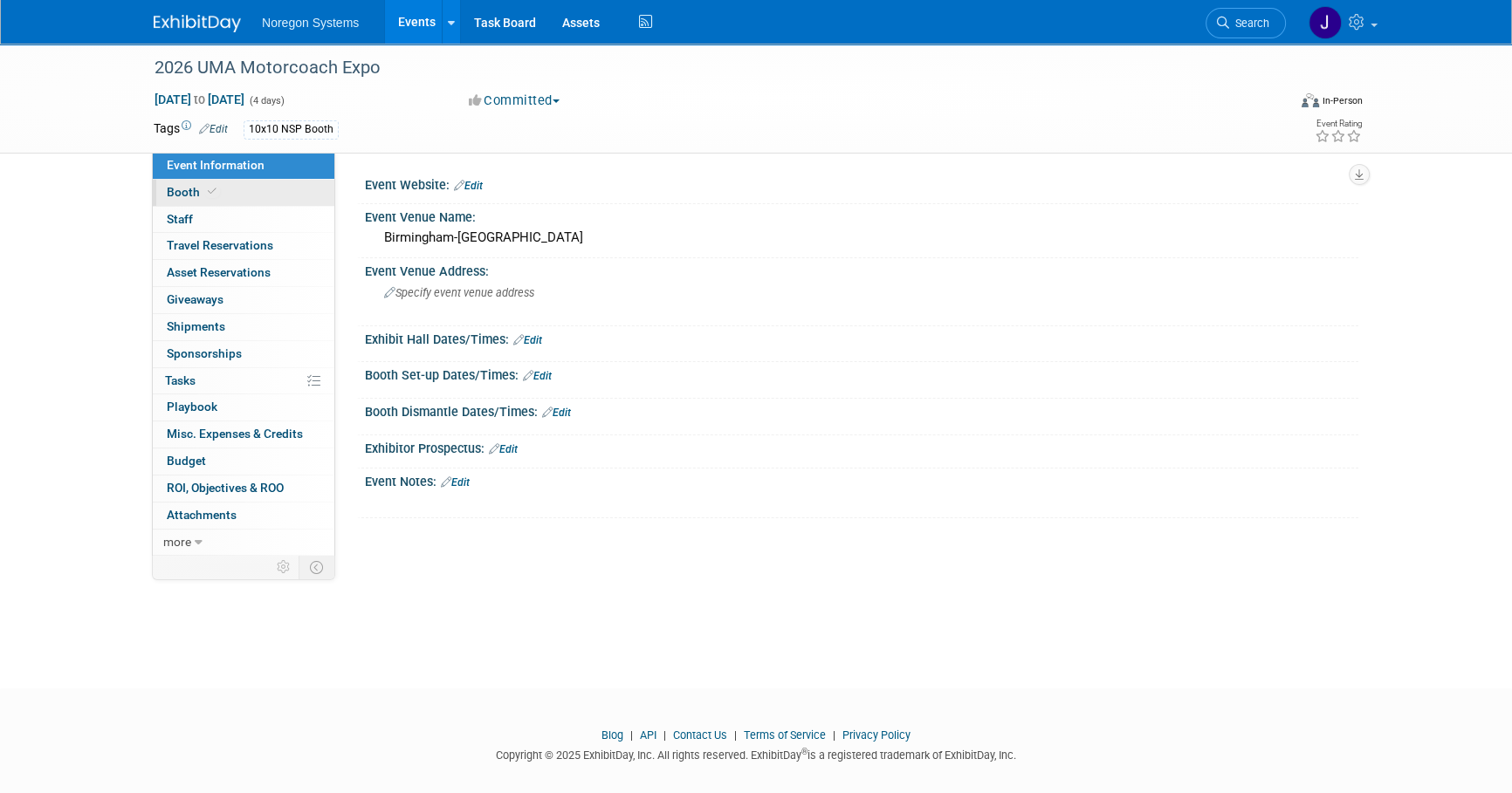
click at [264, 195] on link "Booth" at bounding box center [244, 193] width 182 height 27
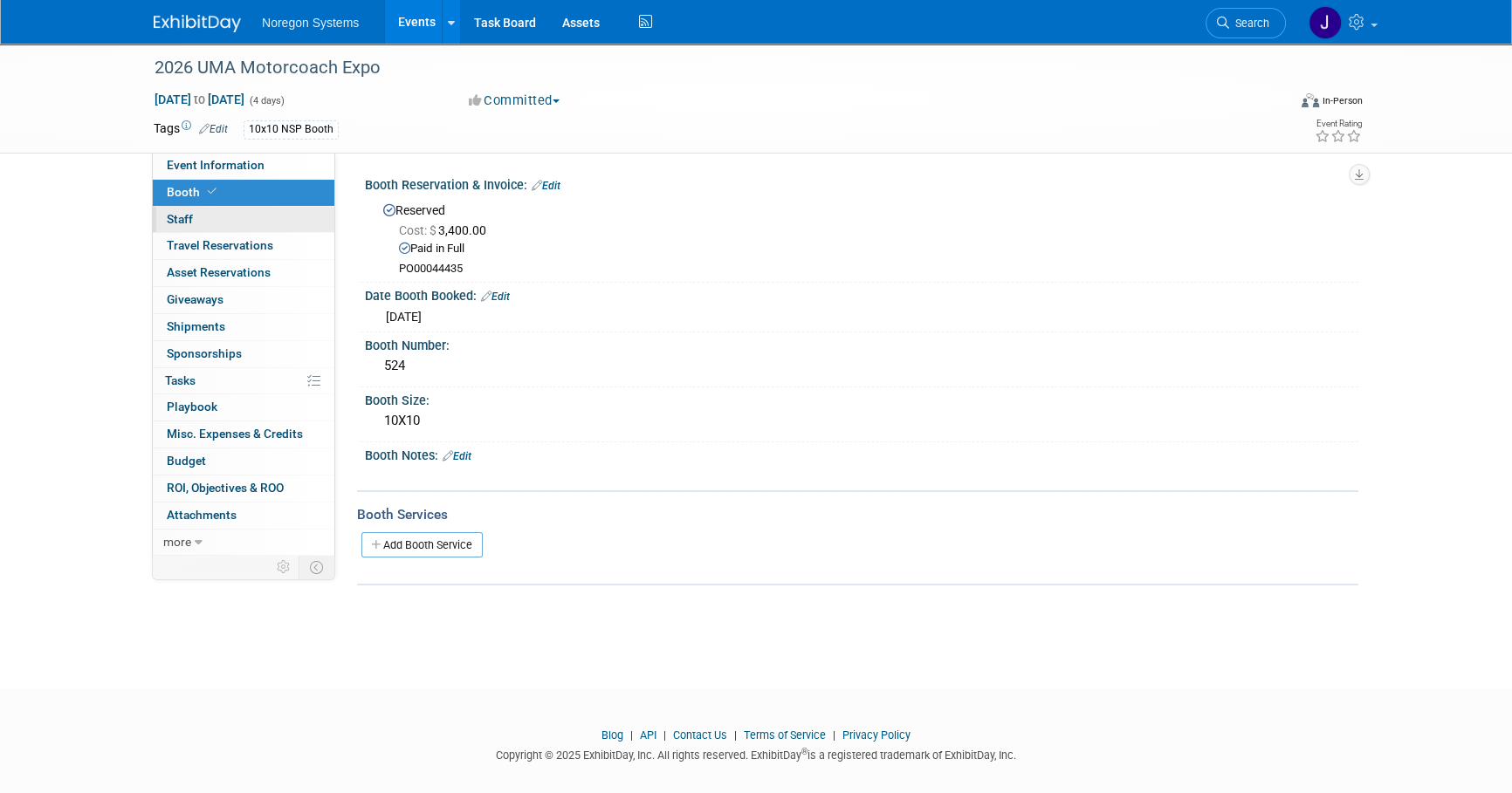
click at [232, 217] on link "0 Staff 0" at bounding box center [244, 220] width 182 height 27
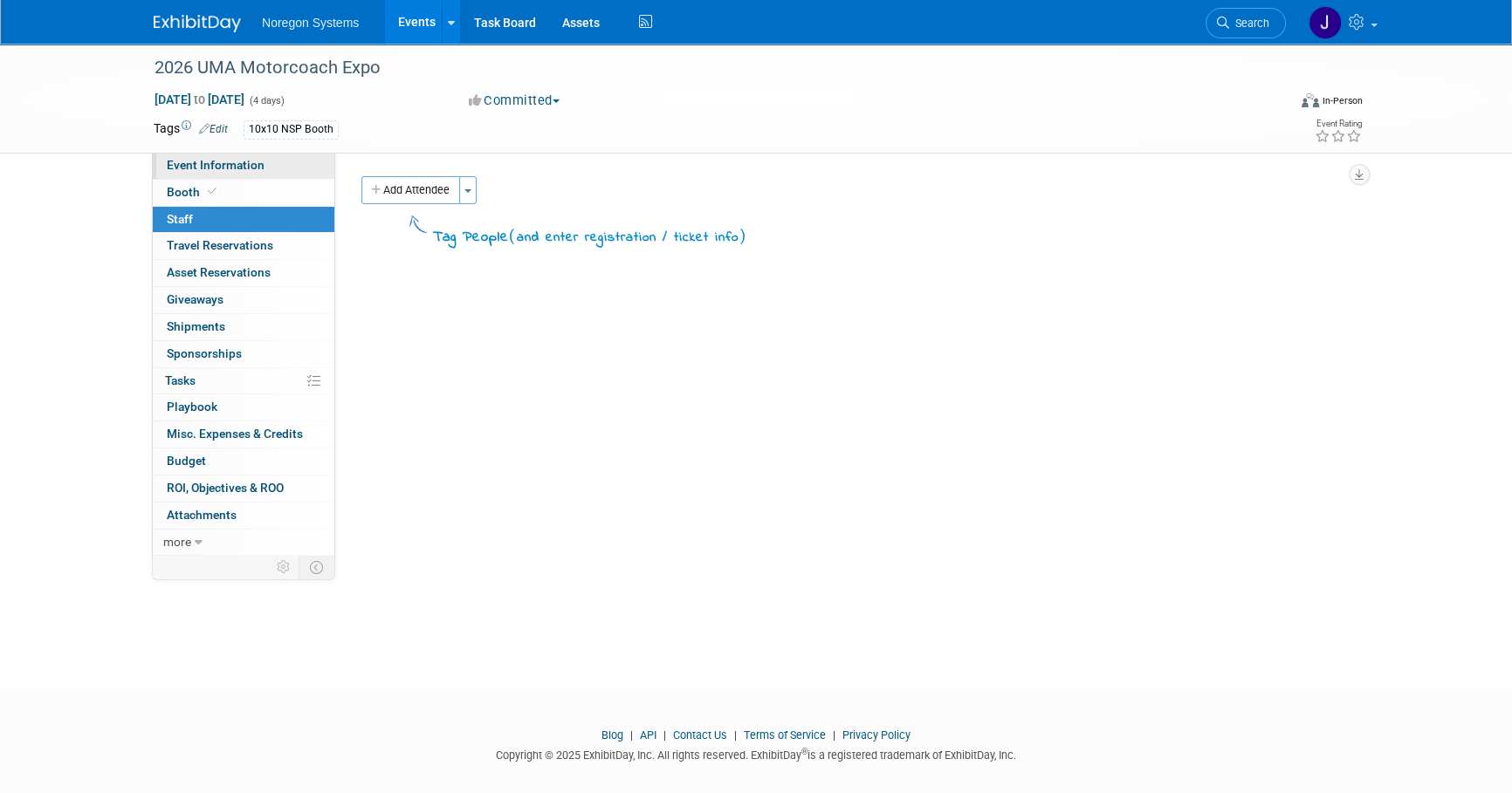
click at [271, 162] on link "Event Information" at bounding box center [244, 166] width 182 height 27
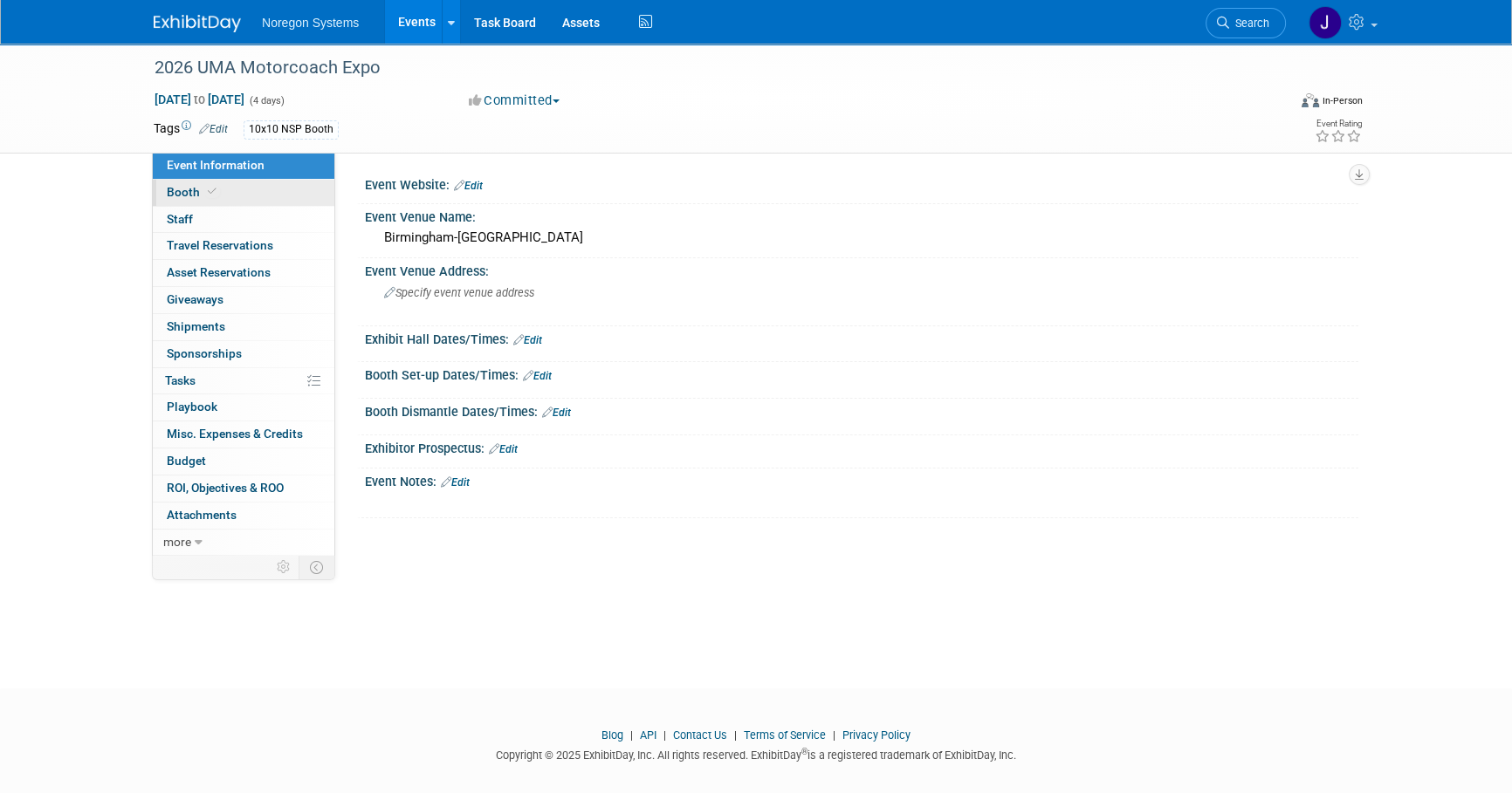
click at [252, 191] on link "Booth" at bounding box center [244, 193] width 182 height 27
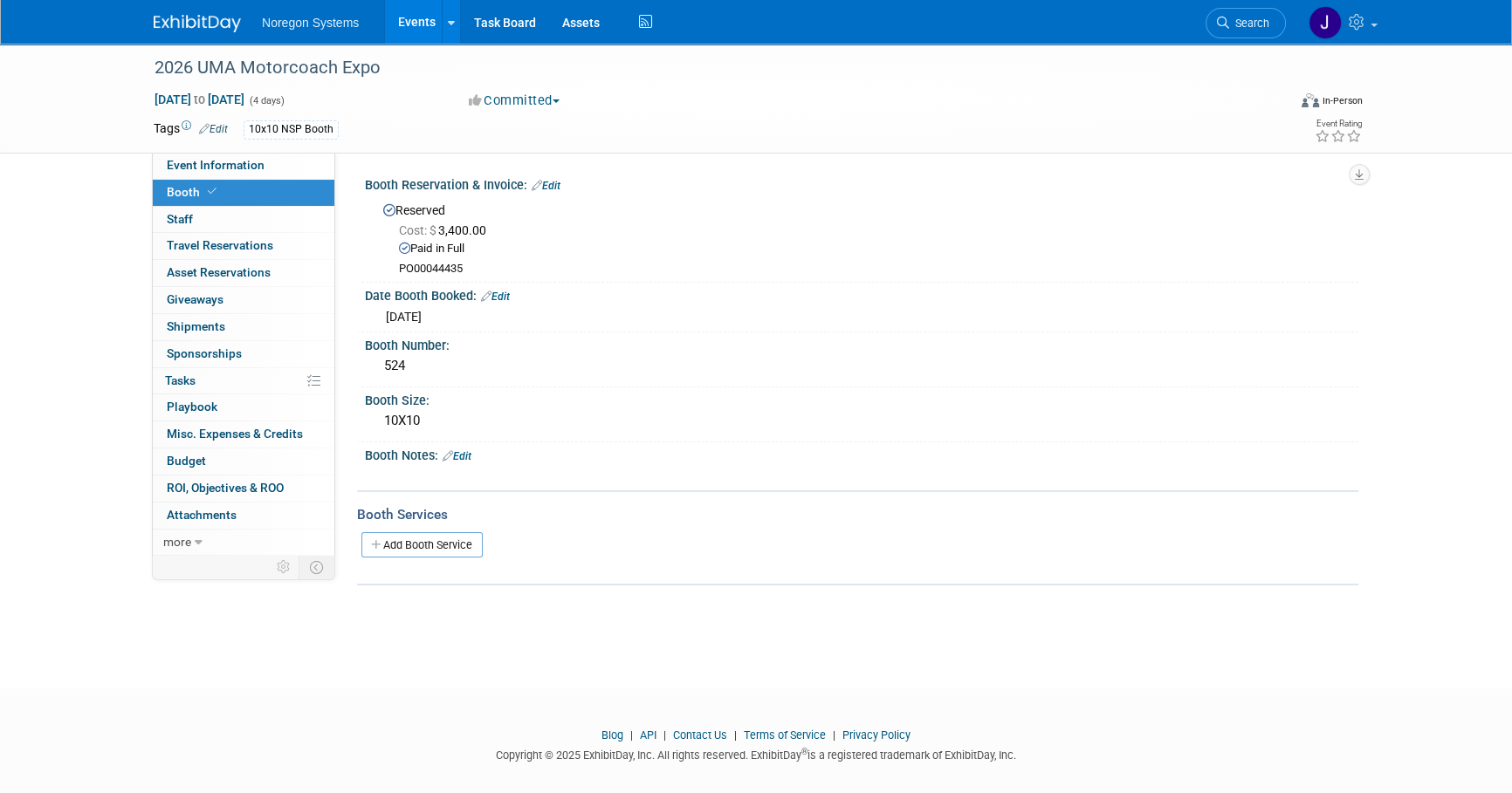
click at [189, 17] on img at bounding box center [197, 23] width 87 height 17
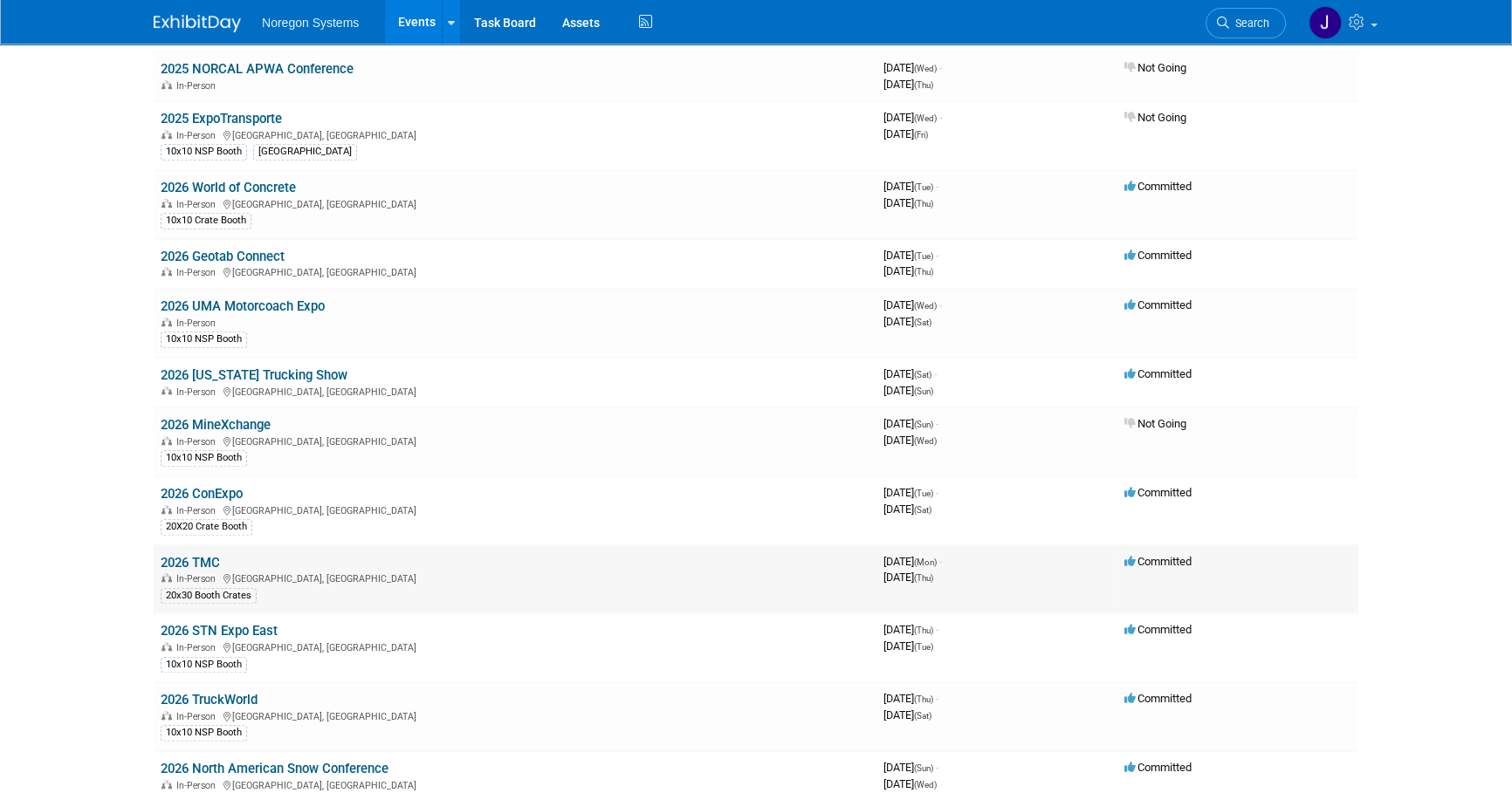
scroll to position [1387, 0]
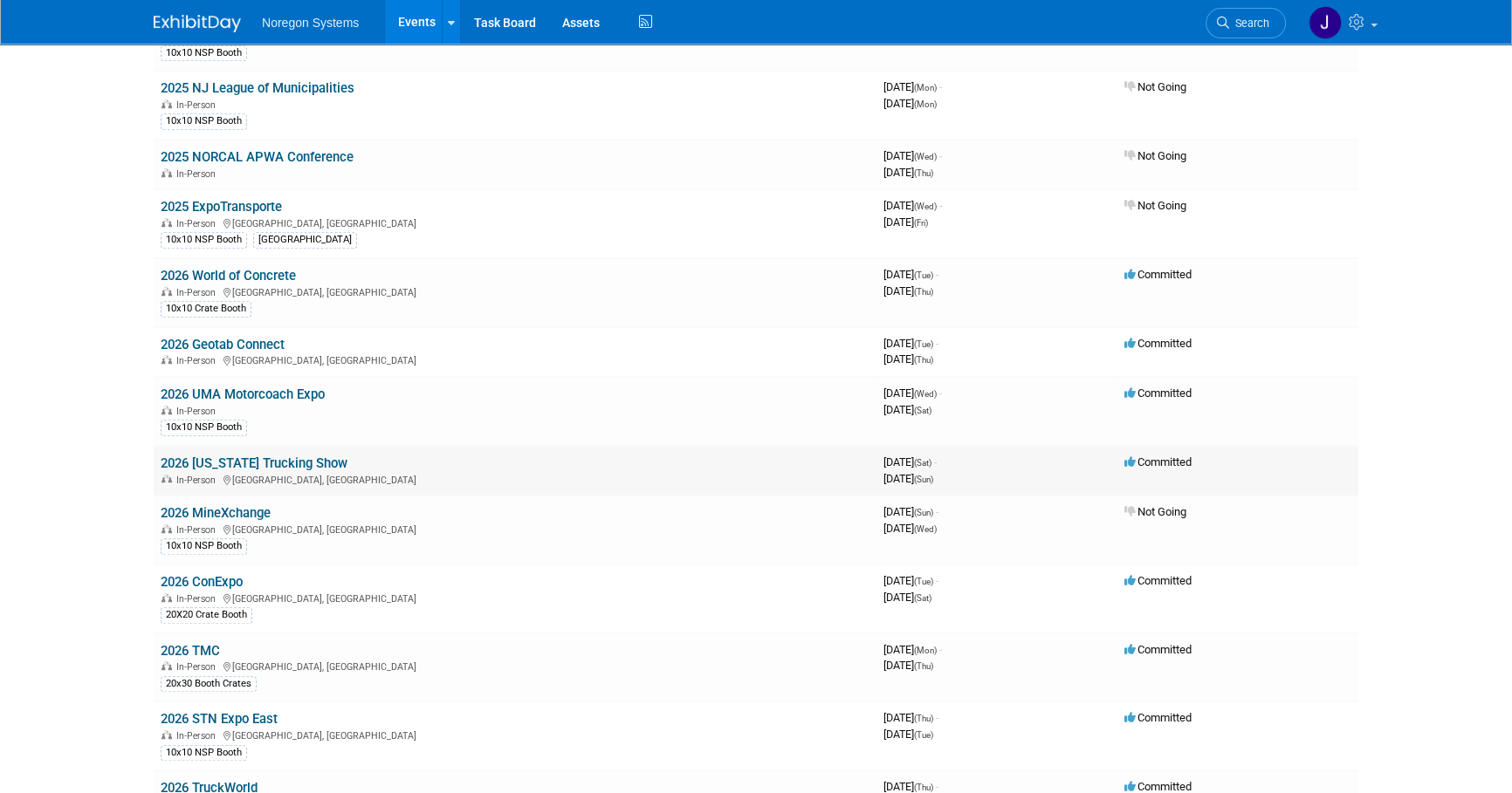
click at [266, 456] on link "2026 [US_STATE] Trucking Show" at bounding box center [254, 463] width 187 height 16
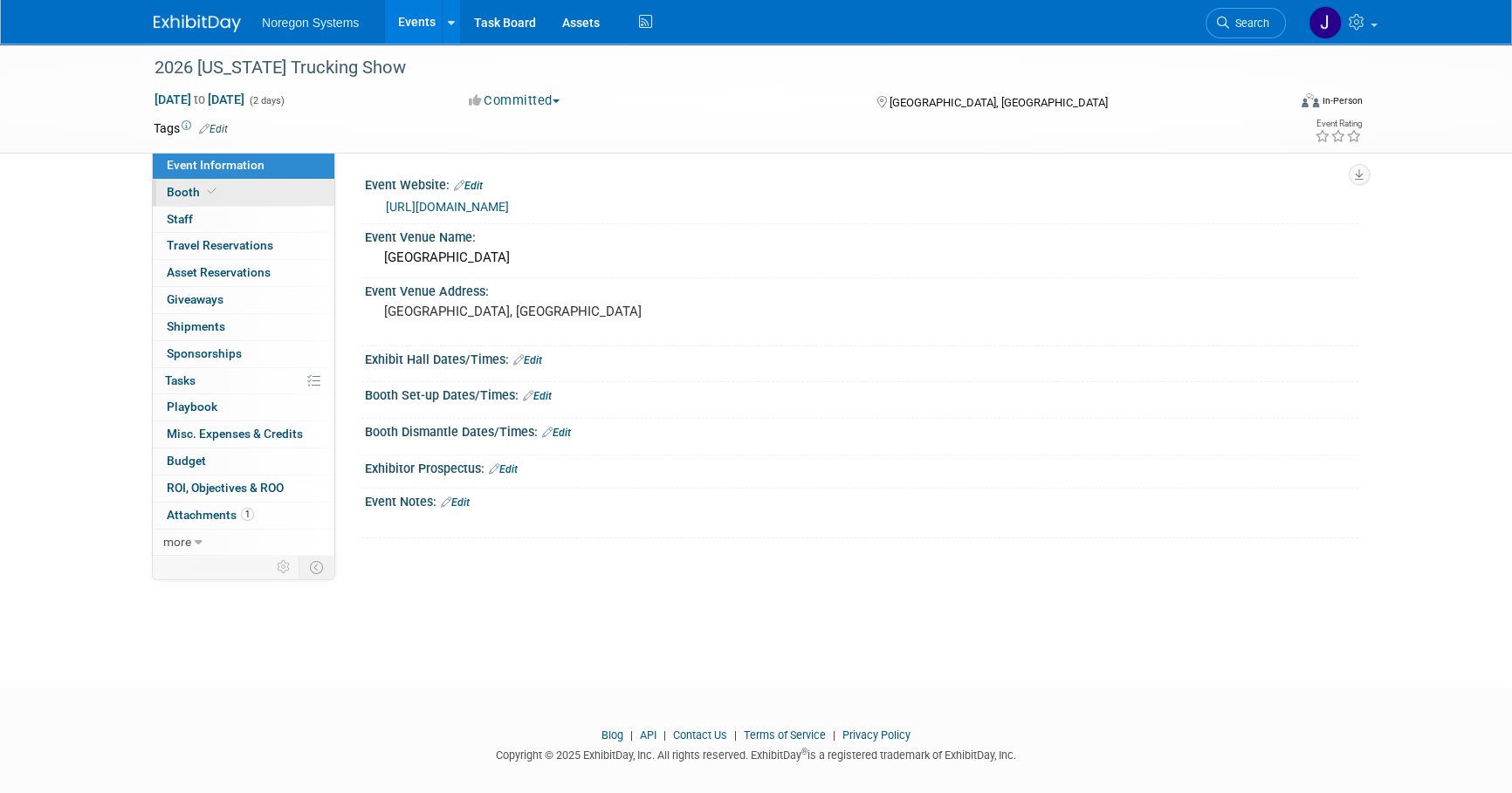
click at [297, 194] on link "Booth" at bounding box center [244, 193] width 182 height 27
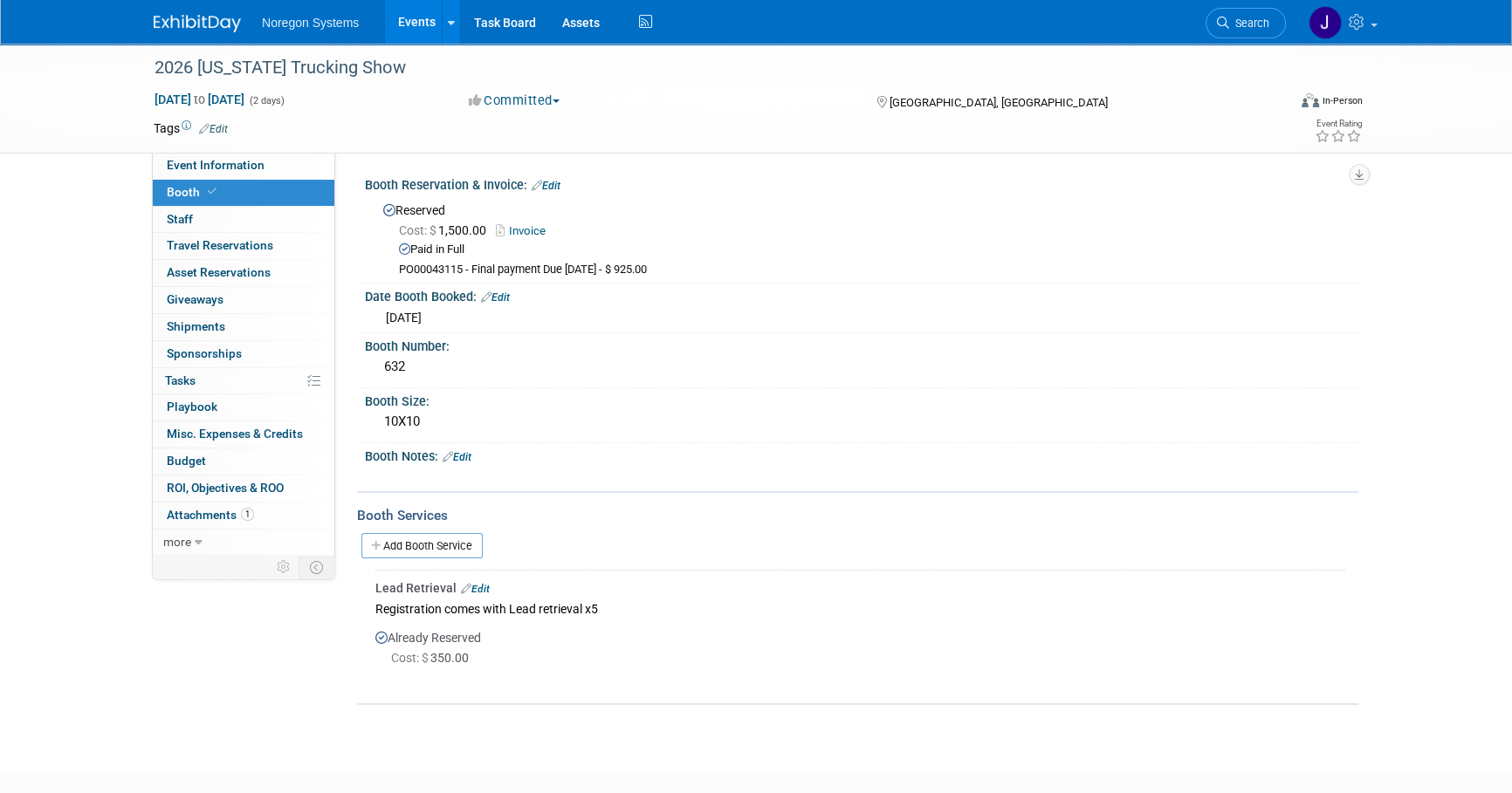
drag, startPoint x: 729, startPoint y: 274, endPoint x: 556, endPoint y: 266, distance: 173.2
click at [556, 266] on div "PO00043115 - Final payment Due [DATE] - $ 925.00" at bounding box center [872, 270] width 946 height 15
click at [802, 265] on div "PO00043115 - Final payment Due [DATE] - $ 925.00" at bounding box center [872, 270] width 946 height 15
click at [558, 180] on link "Edit" at bounding box center [546, 185] width 28 height 12
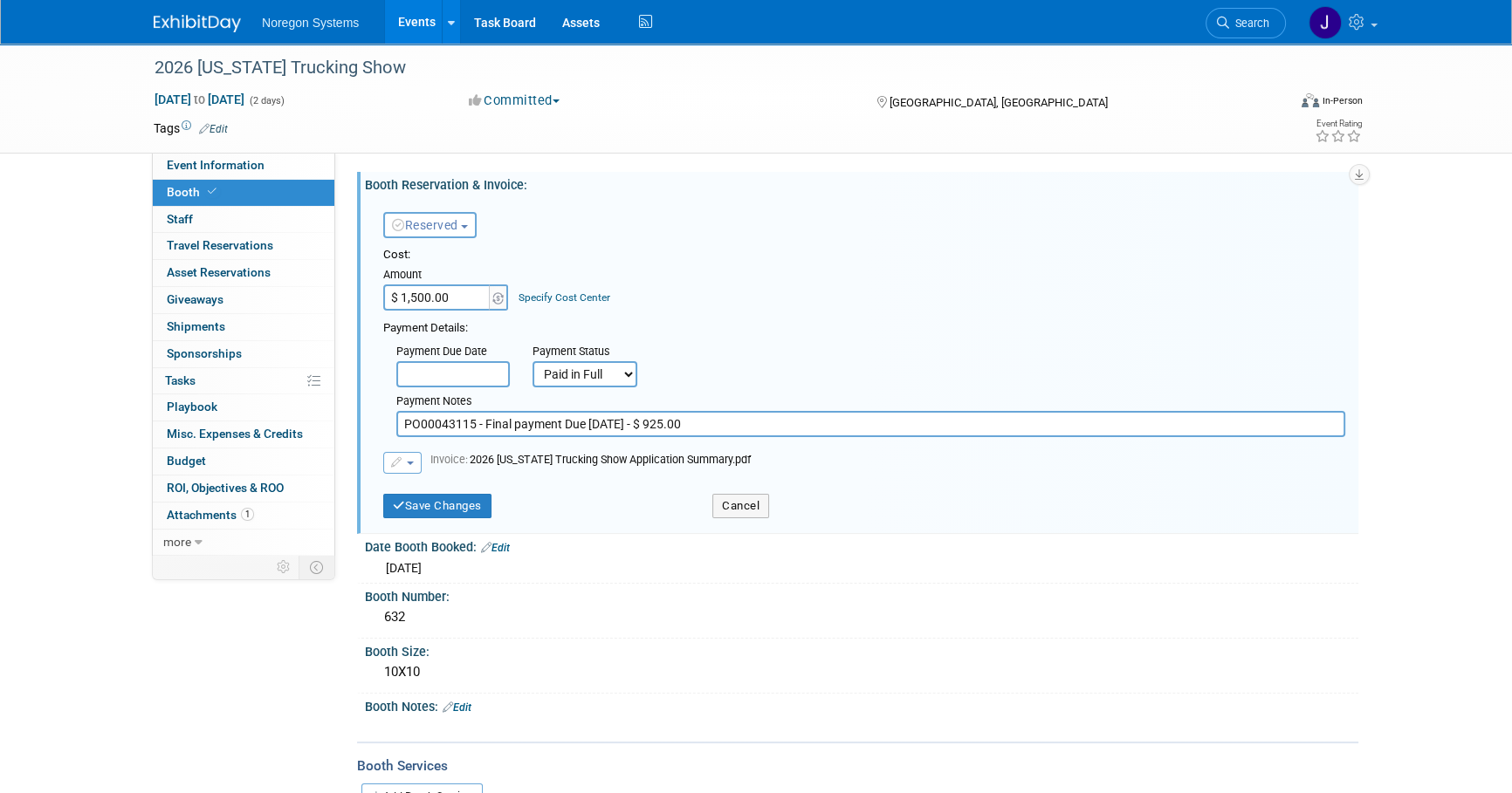
click at [767, 428] on input "PO00043115 - Final payment Due Aug 12, 2025 - $ 925.00" at bounding box center [870, 424] width 949 height 27
click at [783, 427] on input "PO00043115 - Final payment Due Aug 12, 2025 - $ 925.00" at bounding box center [870, 424] width 949 height 27
drag, startPoint x: 756, startPoint y: 424, endPoint x: 480, endPoint y: 429, distance: 276.0
click at [480, 429] on input "PO00043115 - Final payment Due Aug 12, 2025 - $ 925.00" at bounding box center [870, 424] width 949 height 27
type input "PO00043115"
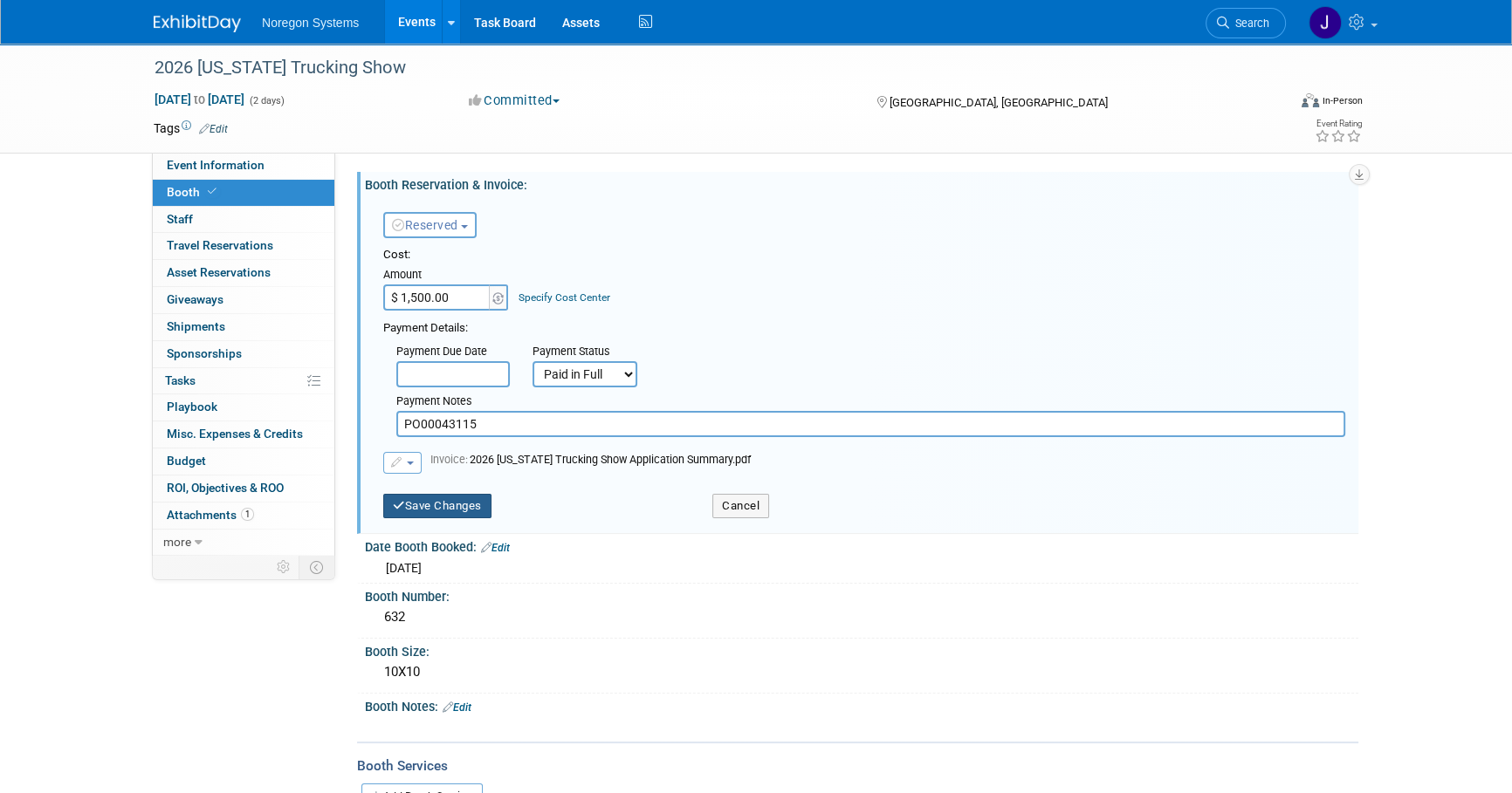
click at [457, 502] on button "Save Changes" at bounding box center [437, 506] width 108 height 25
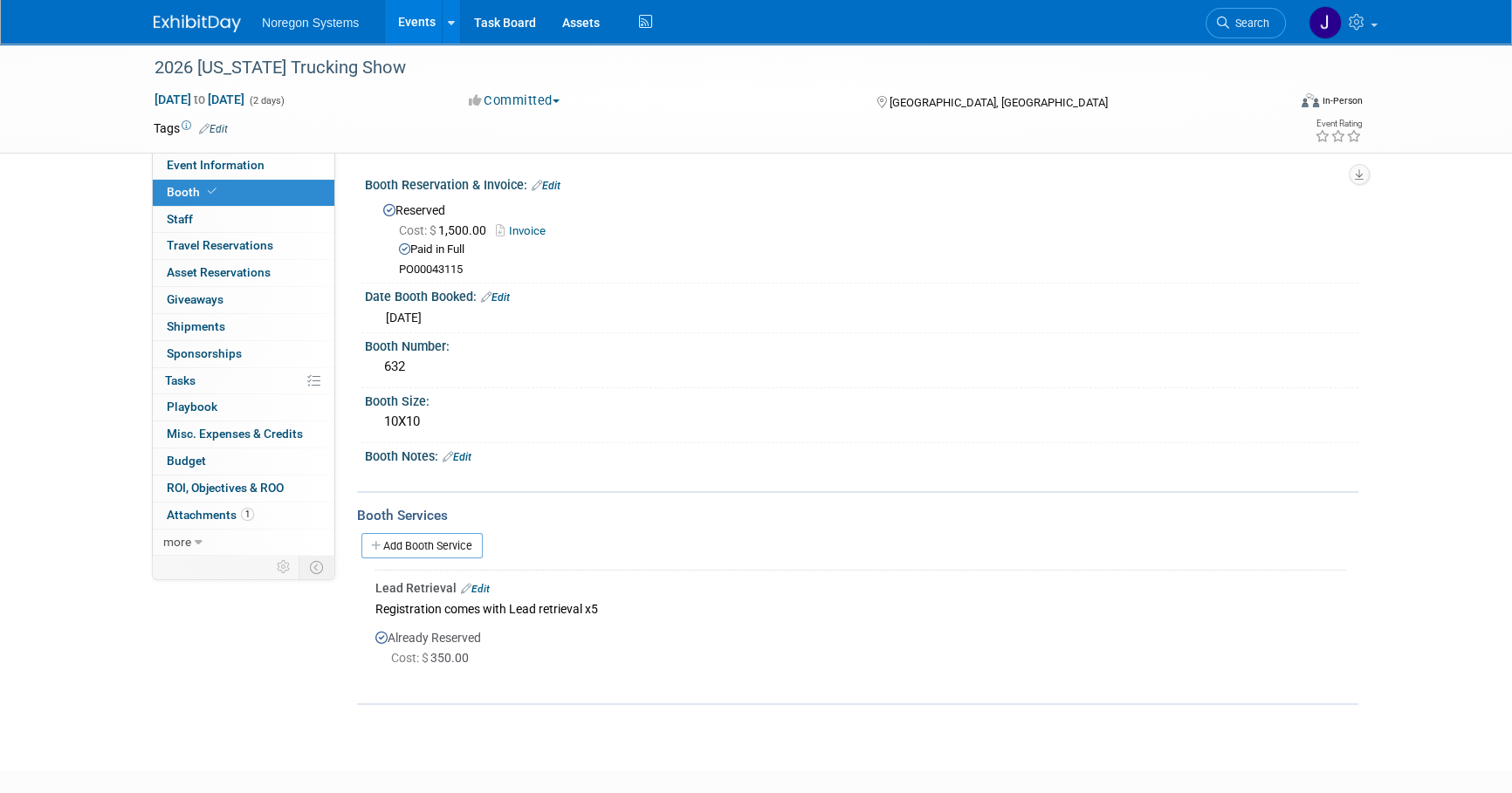
click at [781, 242] on div "Paid in Full" at bounding box center [872, 250] width 946 height 17
click at [857, 222] on div "Cost: $ 1,500.00 Invoice" at bounding box center [872, 231] width 946 height 18
click at [212, 22] on img at bounding box center [197, 23] width 87 height 17
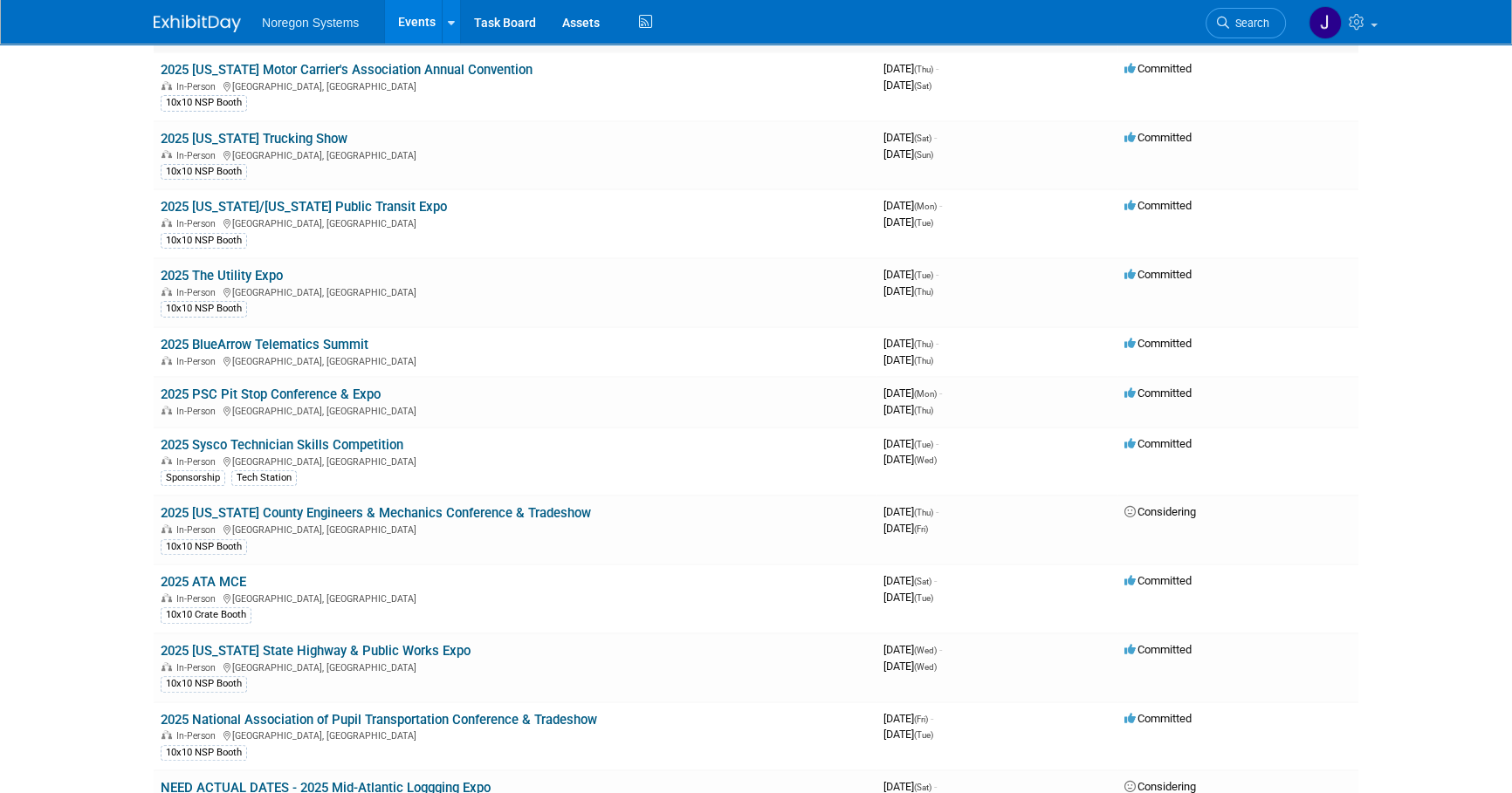
scroll to position [714, 0]
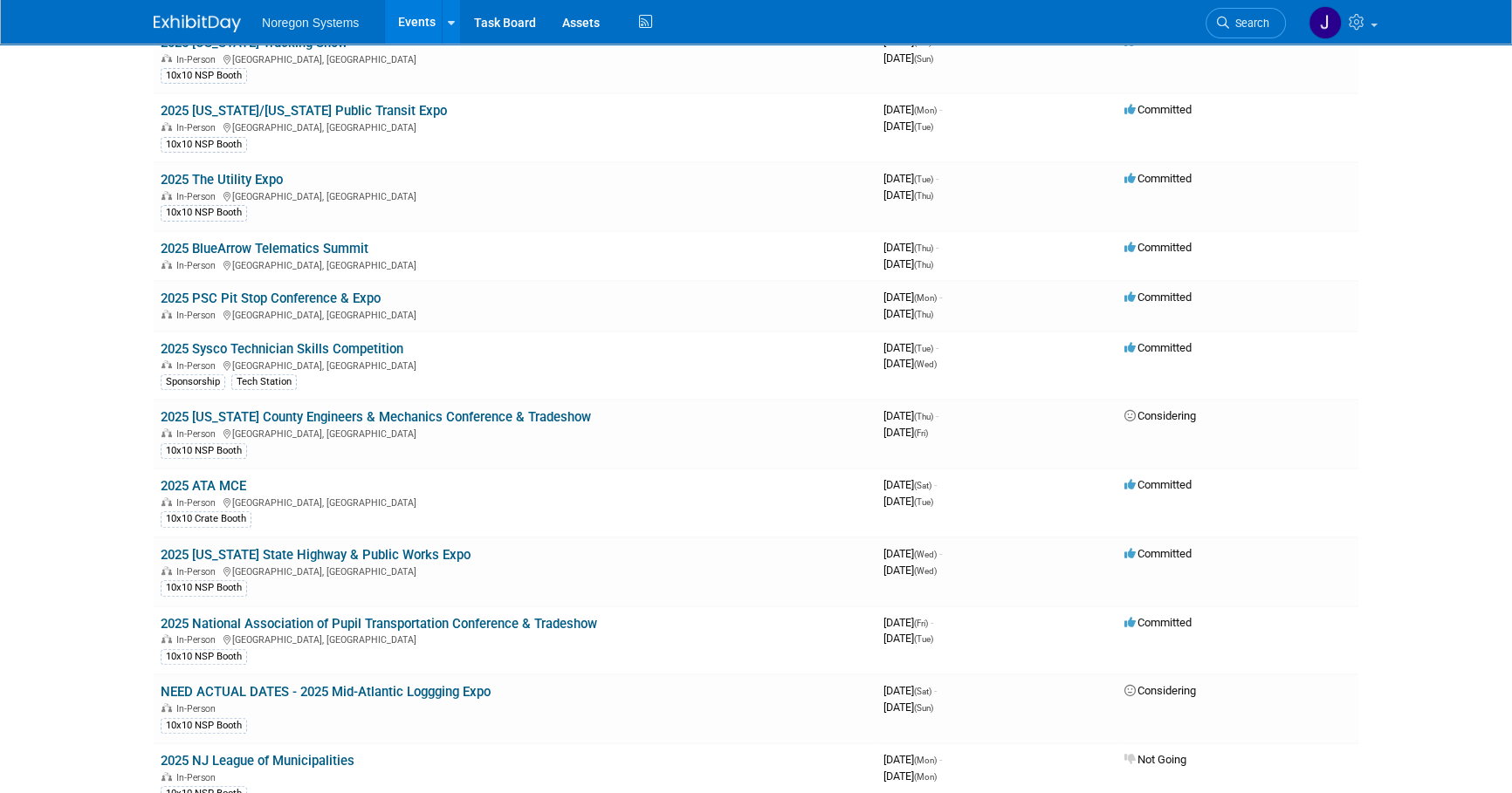
drag, startPoint x: 261, startPoint y: 244, endPoint x: 611, endPoint y: 303, distance: 354.9
click at [262, 244] on link "2025 BlueArrow Telematics Summit" at bounding box center [264, 248] width 208 height 16
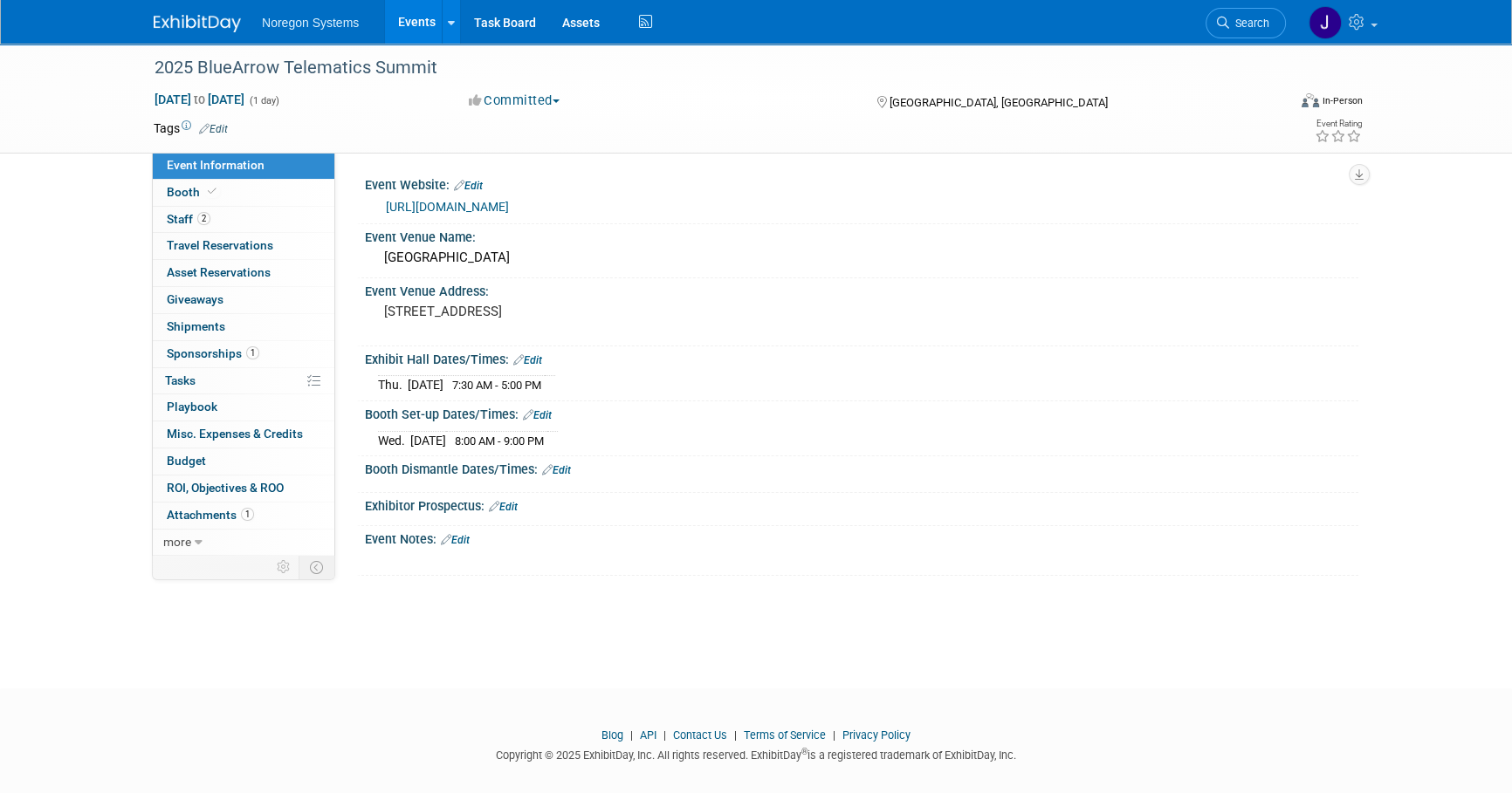
click at [227, 174] on link "Event Information" at bounding box center [244, 166] width 182 height 27
click at [220, 192] on link "Booth" at bounding box center [244, 193] width 182 height 27
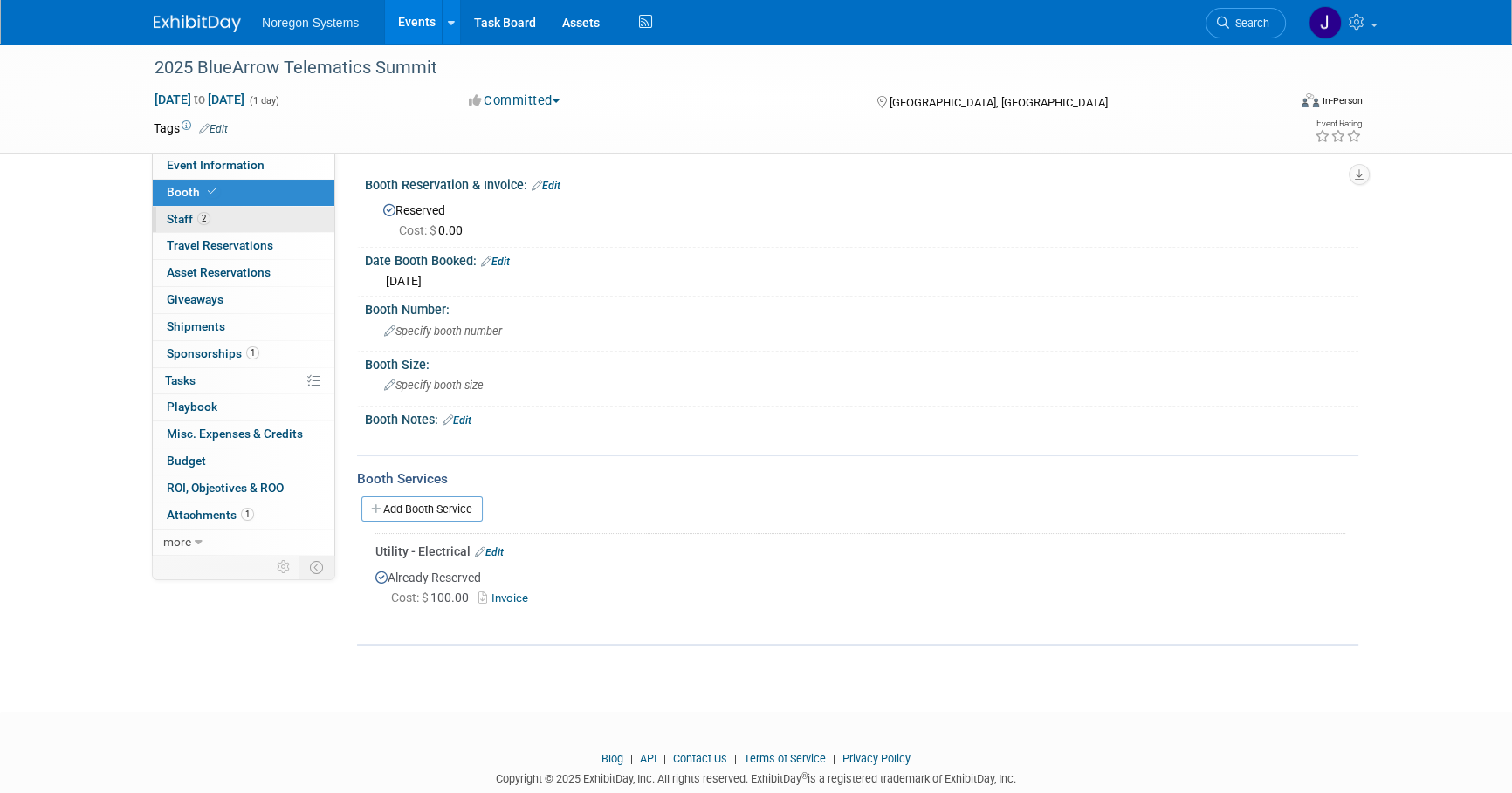
click at [211, 213] on link "2 Staff 2" at bounding box center [244, 220] width 182 height 27
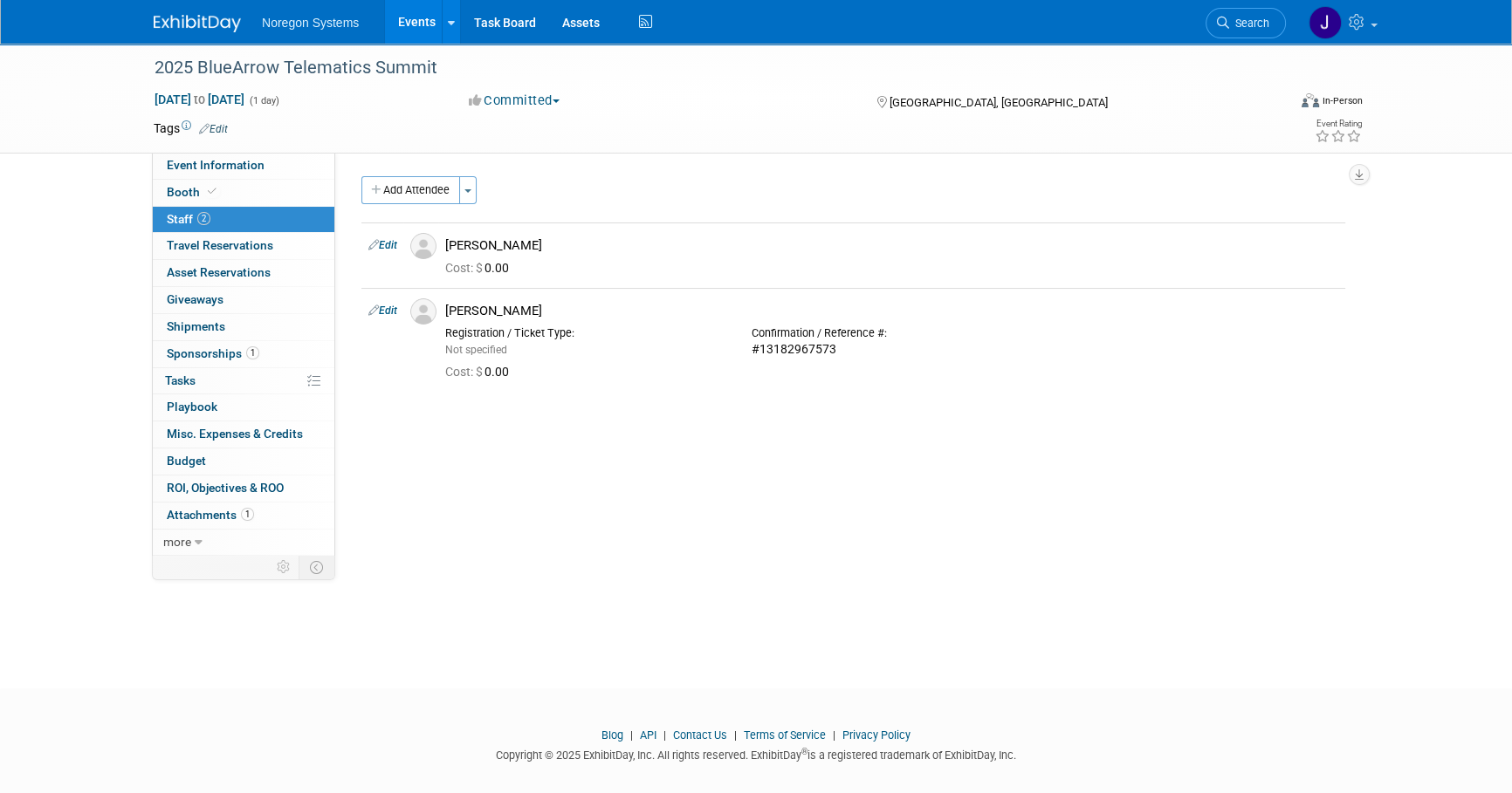
click at [190, 26] on img at bounding box center [197, 23] width 87 height 17
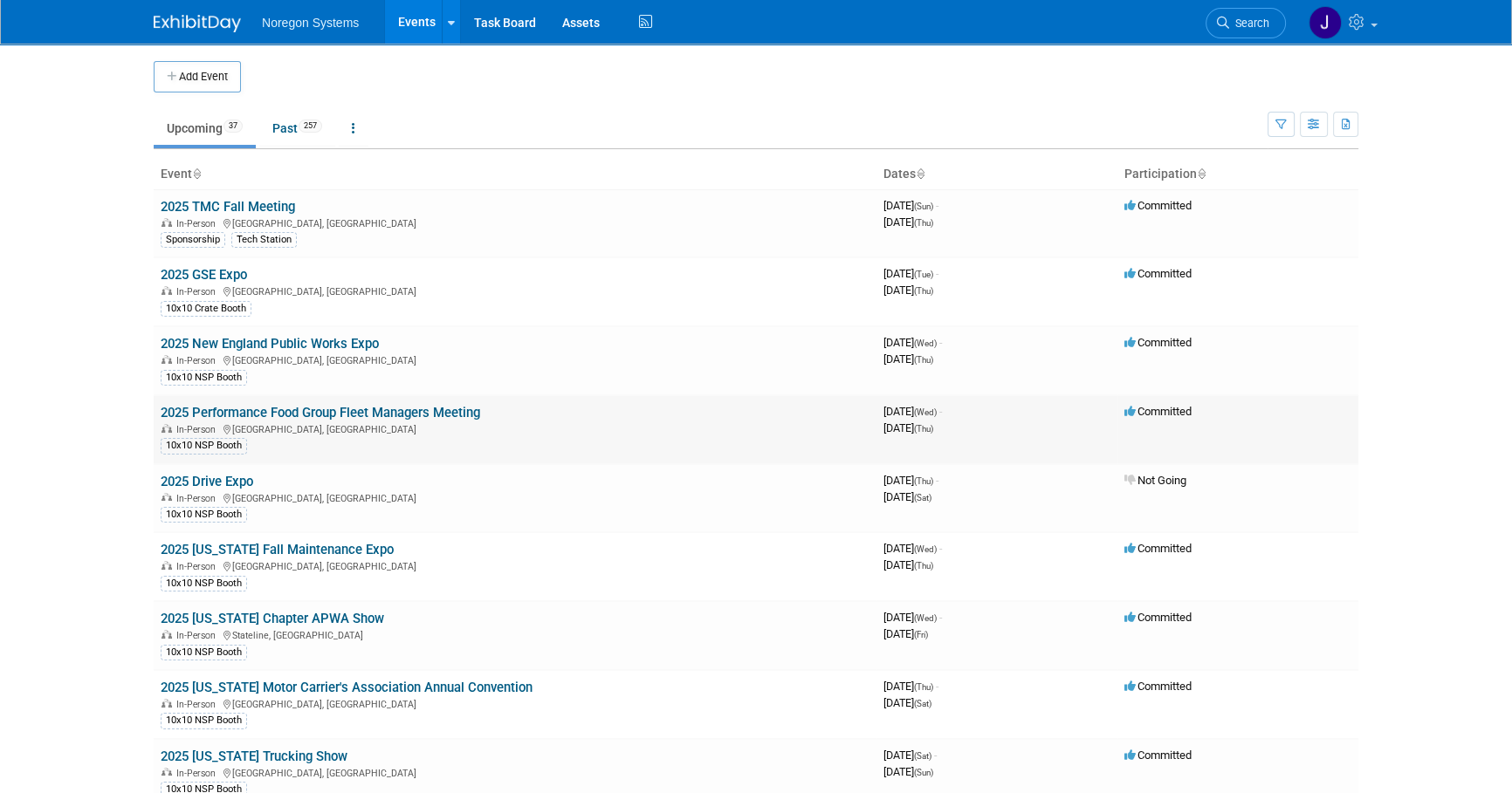
click at [316, 411] on link "2025 Performance Food Group Fleet Managers Meeting" at bounding box center [320, 413] width 319 height 16
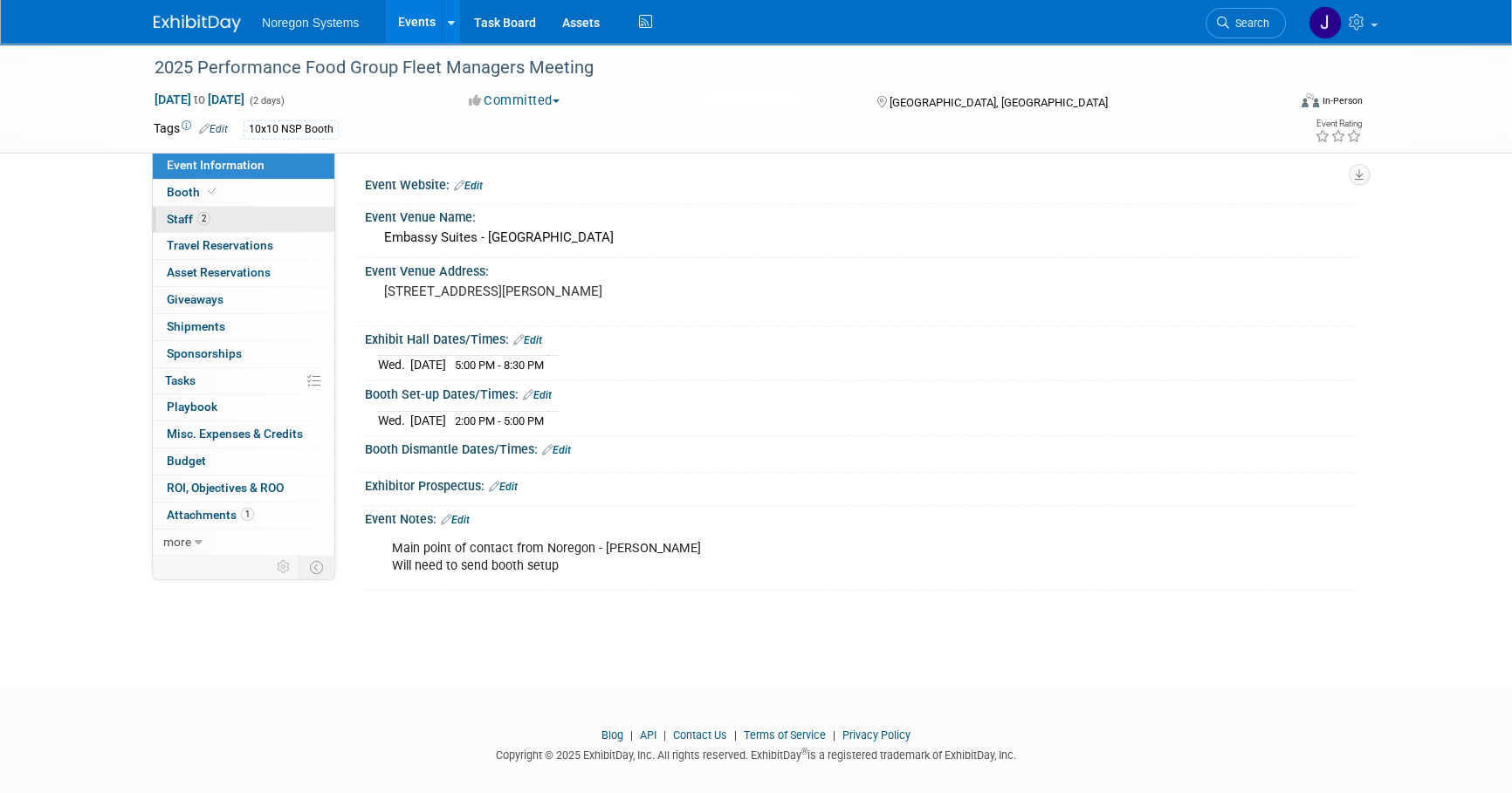
click at [270, 223] on link "2 Staff 2" at bounding box center [244, 220] width 182 height 27
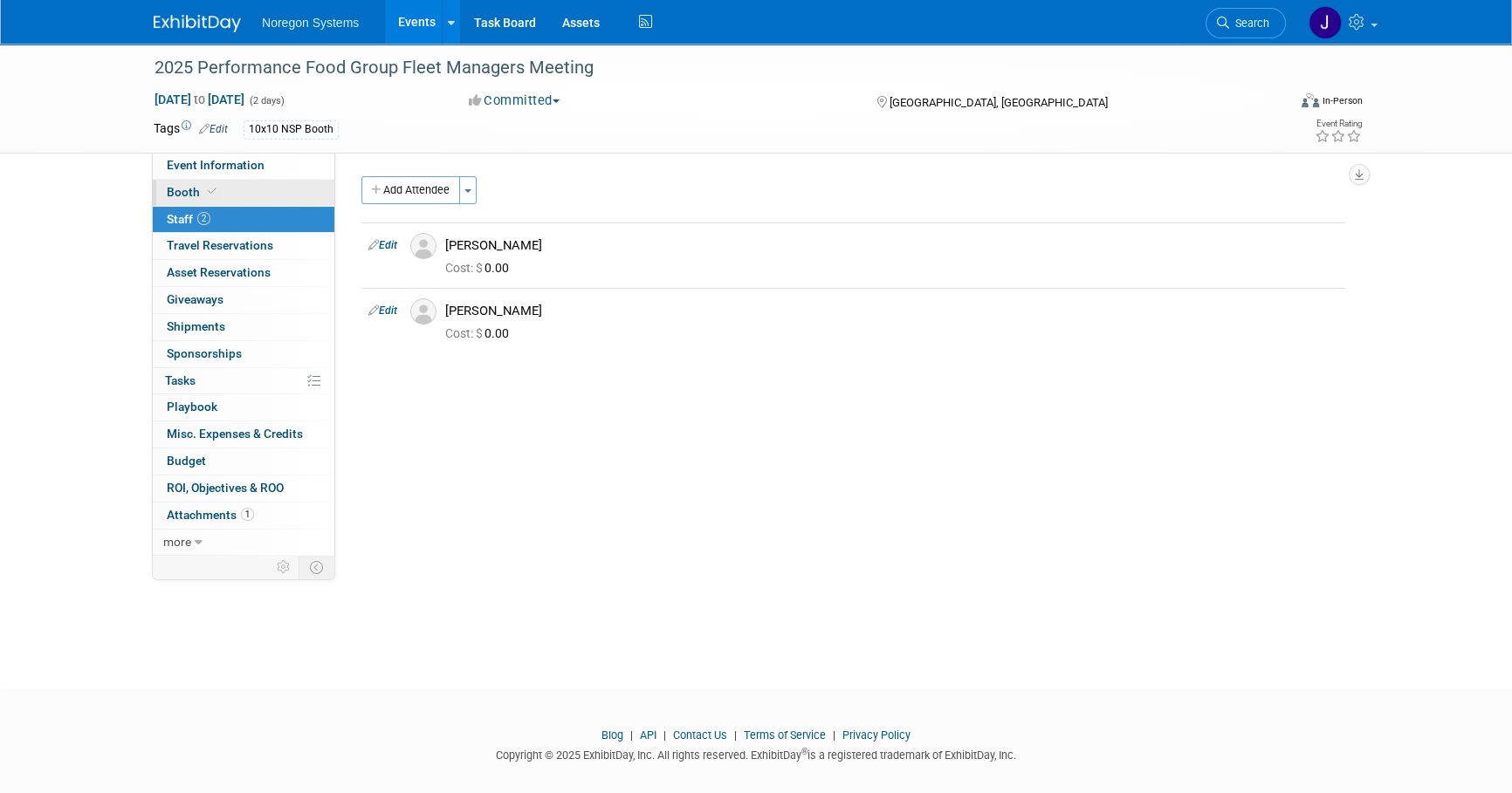
click at [275, 193] on link "Booth" at bounding box center [244, 193] width 182 height 27
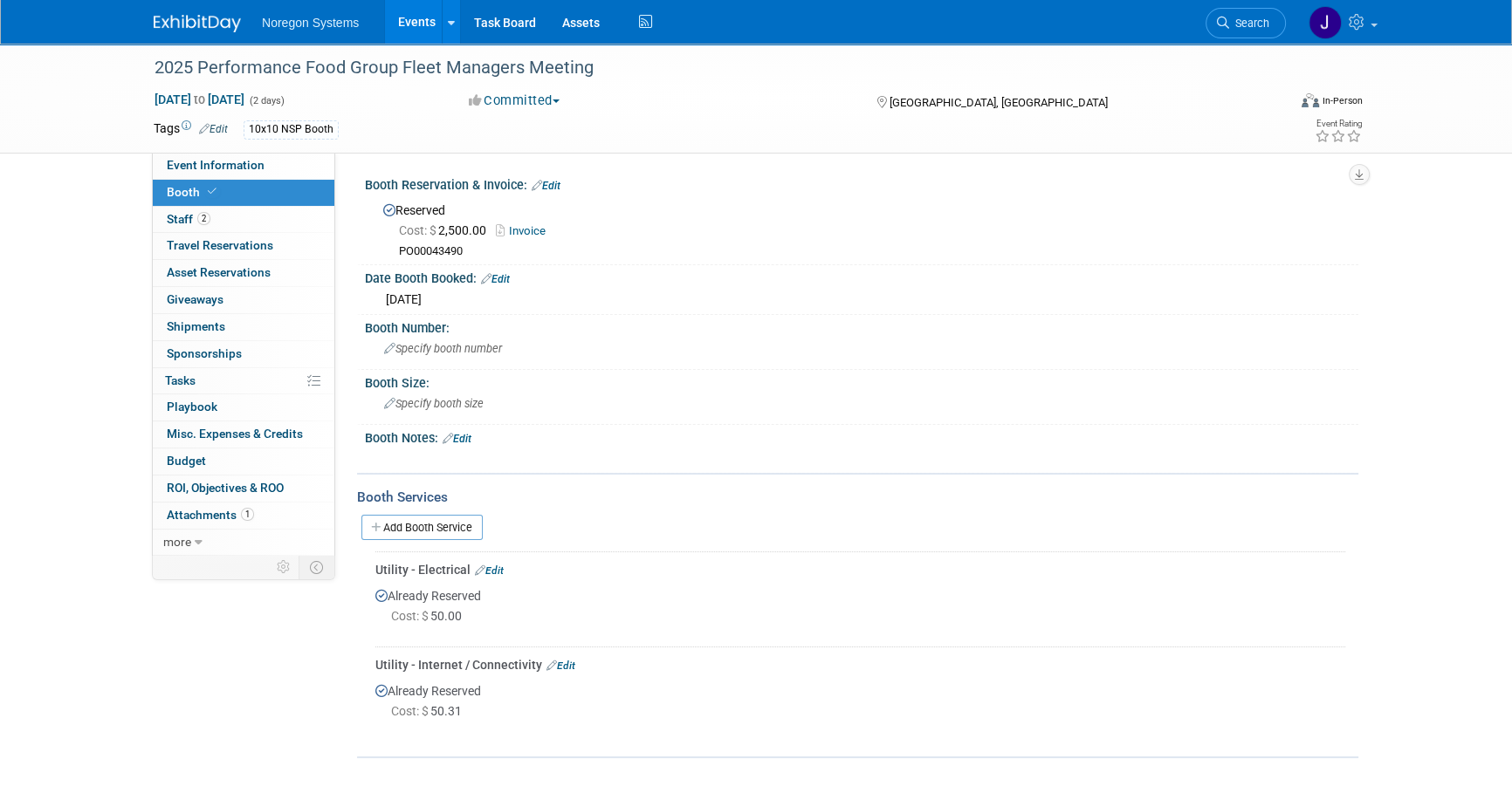
click at [246, 753] on div "Event Information Event Info Booth Booth 2 Staff 2 Staff 0 Travel Reservations …" at bounding box center [756, 402] width 1231 height 715
click at [283, 222] on link "2 Staff 2" at bounding box center [244, 220] width 182 height 27
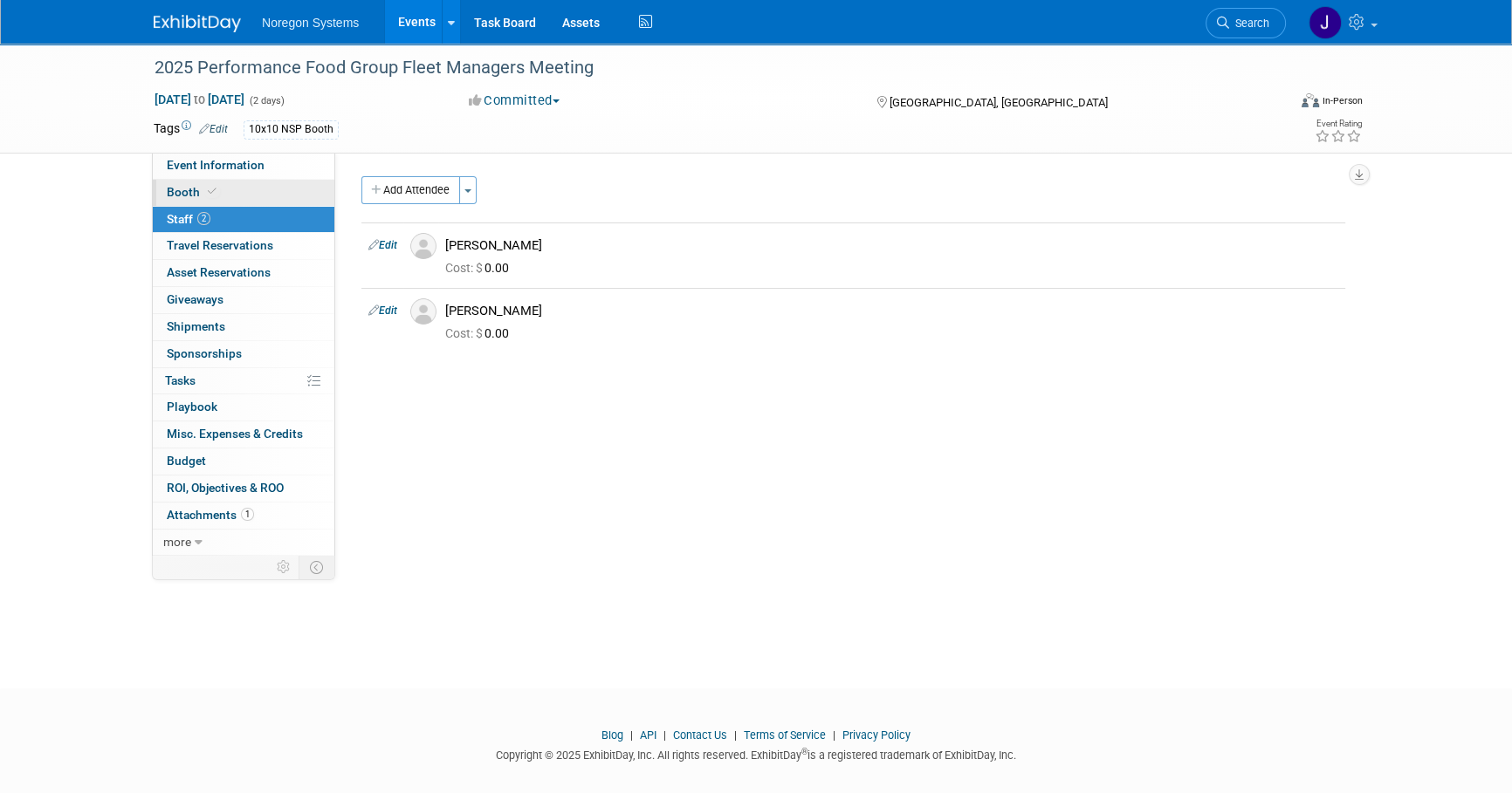
click at [283, 191] on link "Booth" at bounding box center [244, 193] width 182 height 27
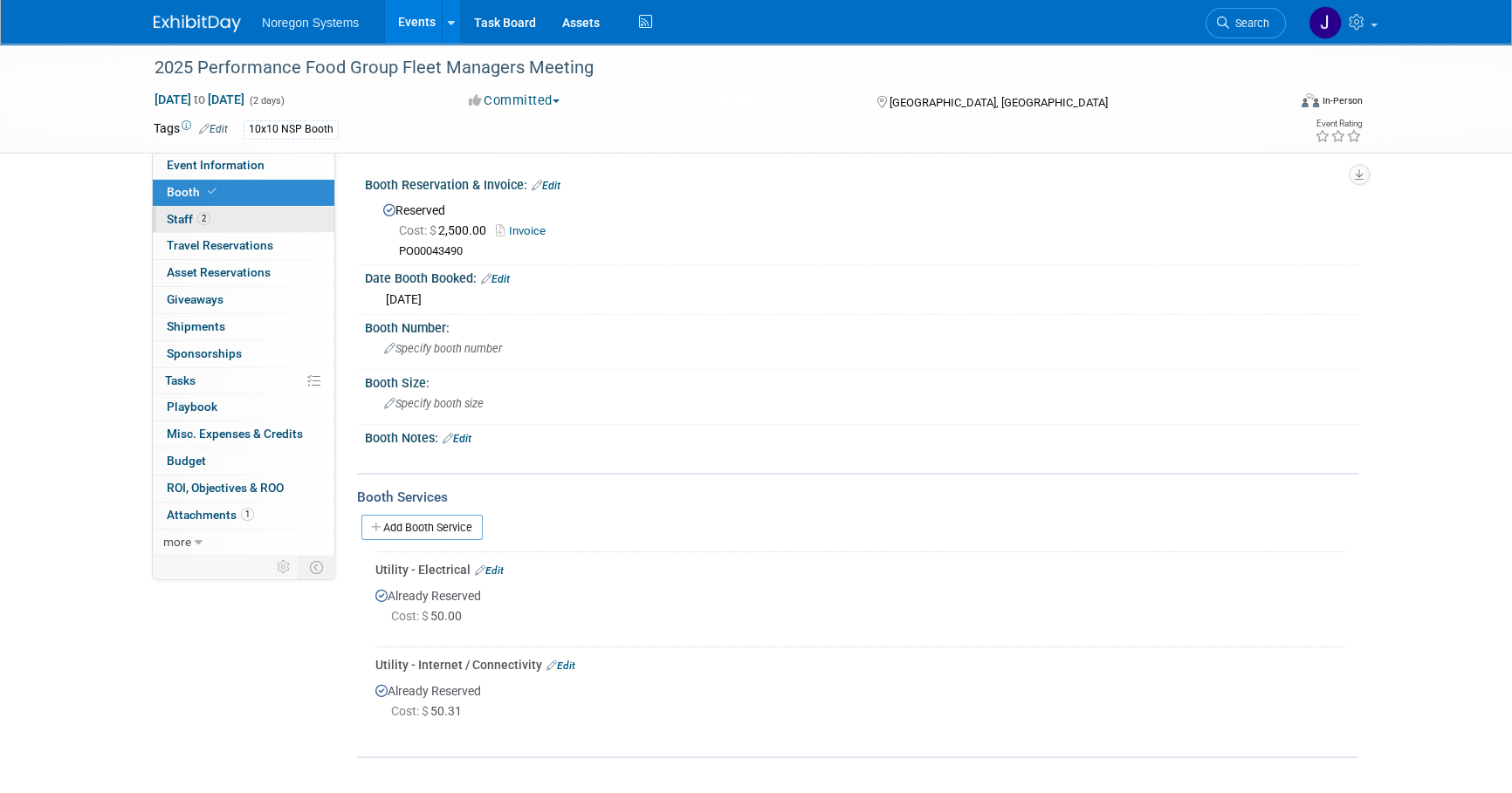
click at [236, 218] on link "2 Staff 2" at bounding box center [244, 220] width 182 height 27
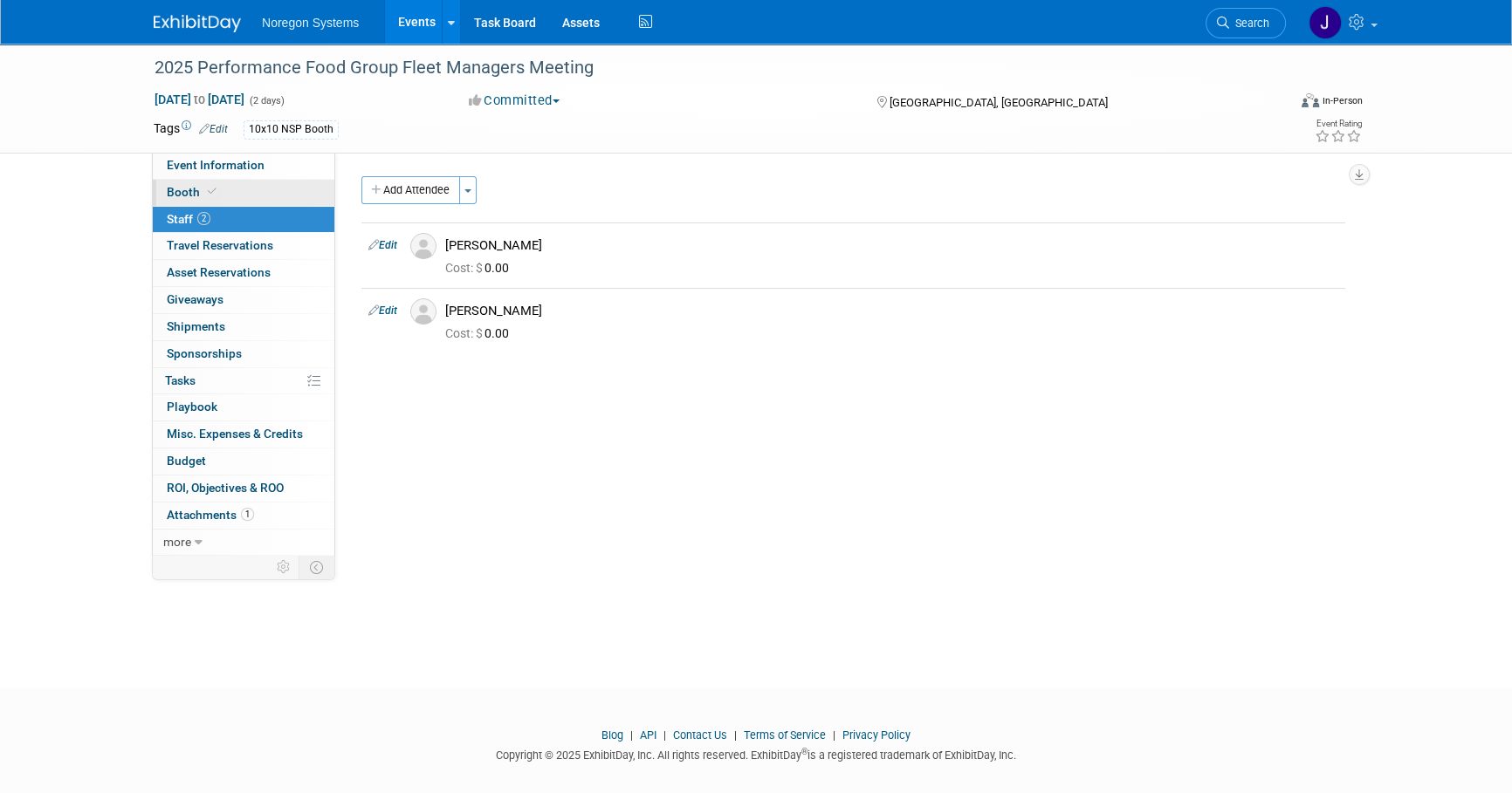
click at [241, 191] on link "Booth" at bounding box center [244, 193] width 182 height 27
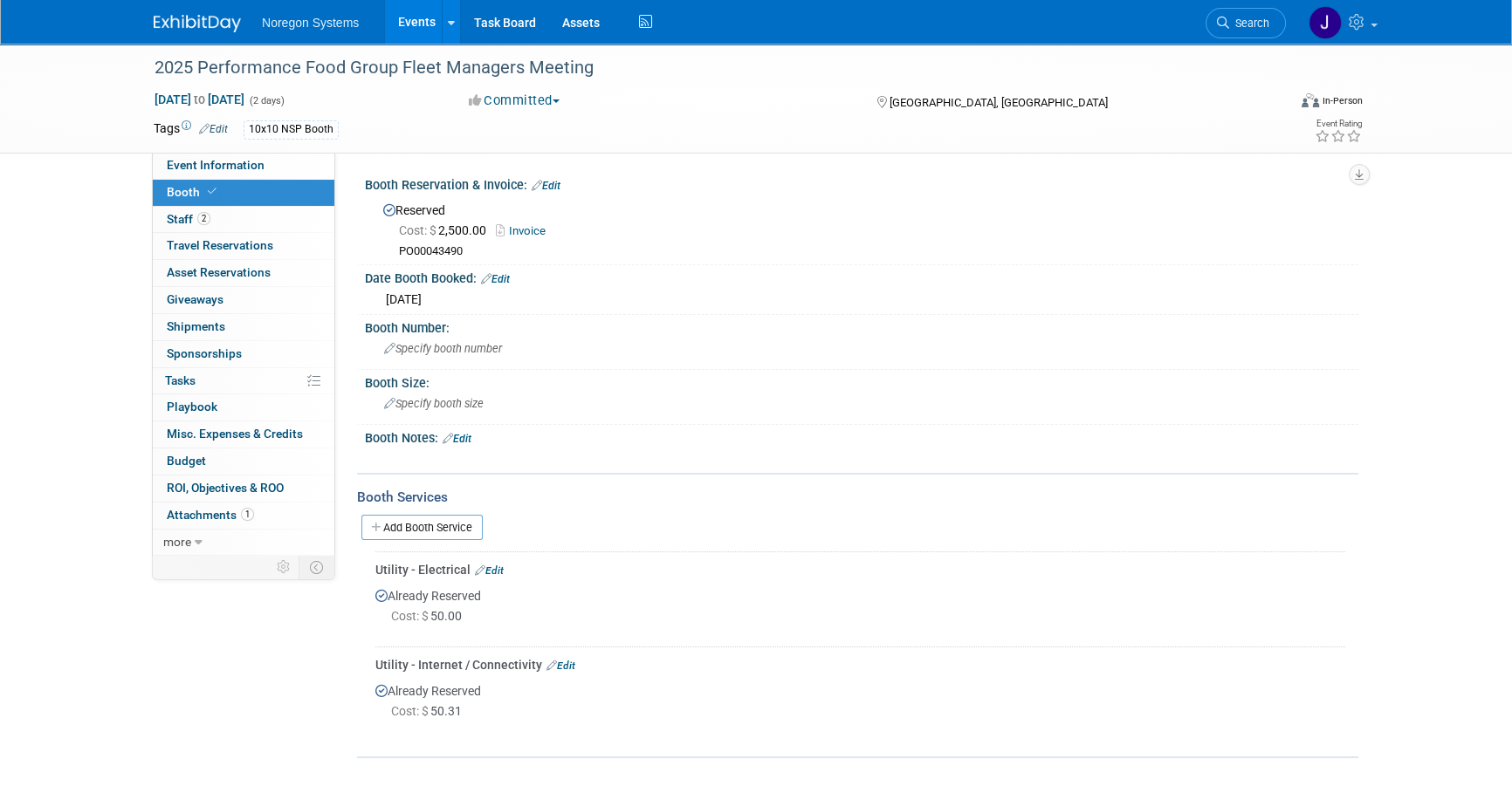
click at [264, 681] on div "Event Information Event Info Booth Booth 2 Staff 2 Staff 0 Travel Reservations …" at bounding box center [756, 402] width 1231 height 715
click at [233, 217] on link "2 Staff 2" at bounding box center [244, 220] width 182 height 27
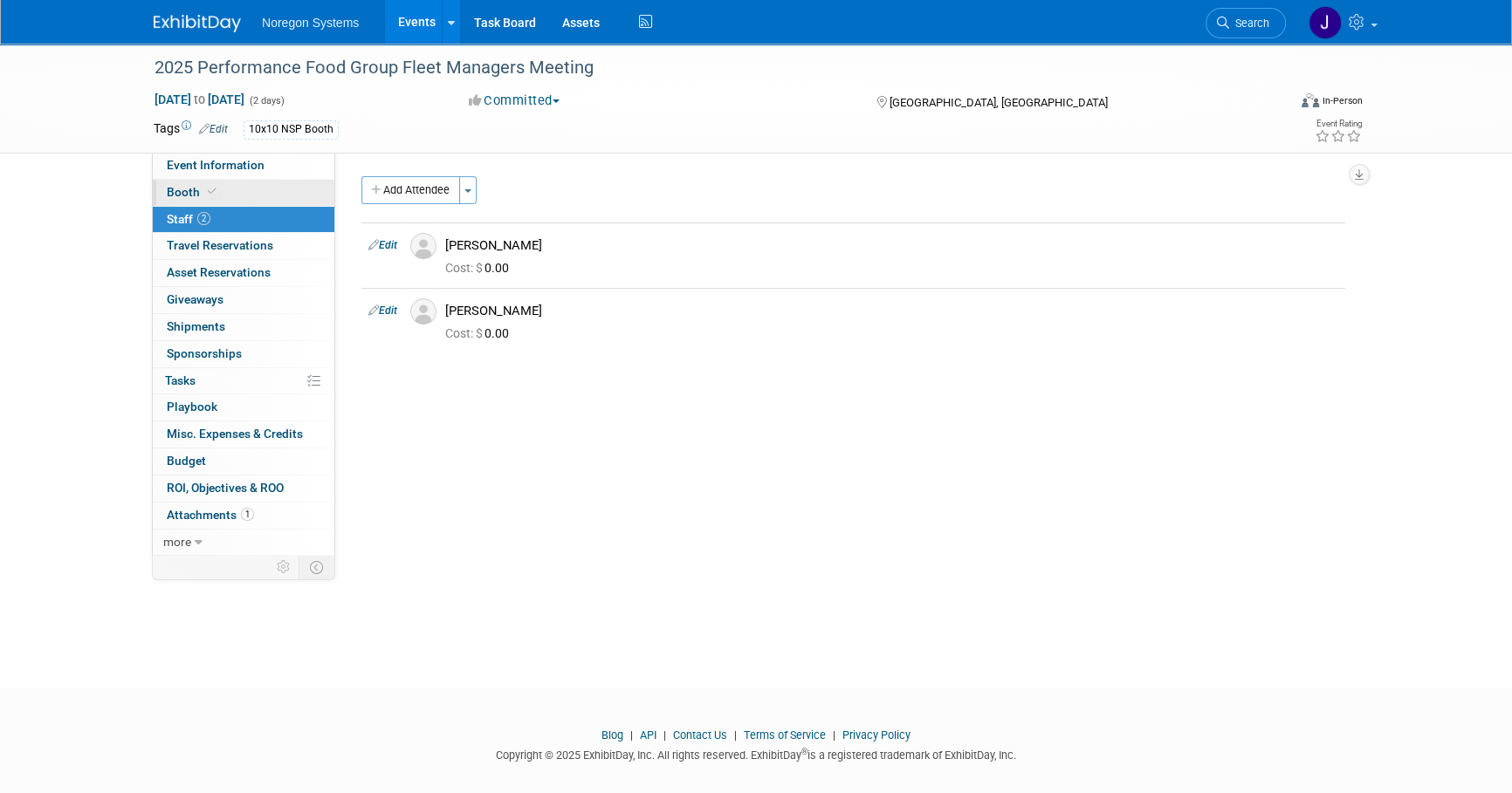
click at [237, 191] on link "Booth" at bounding box center [244, 193] width 182 height 27
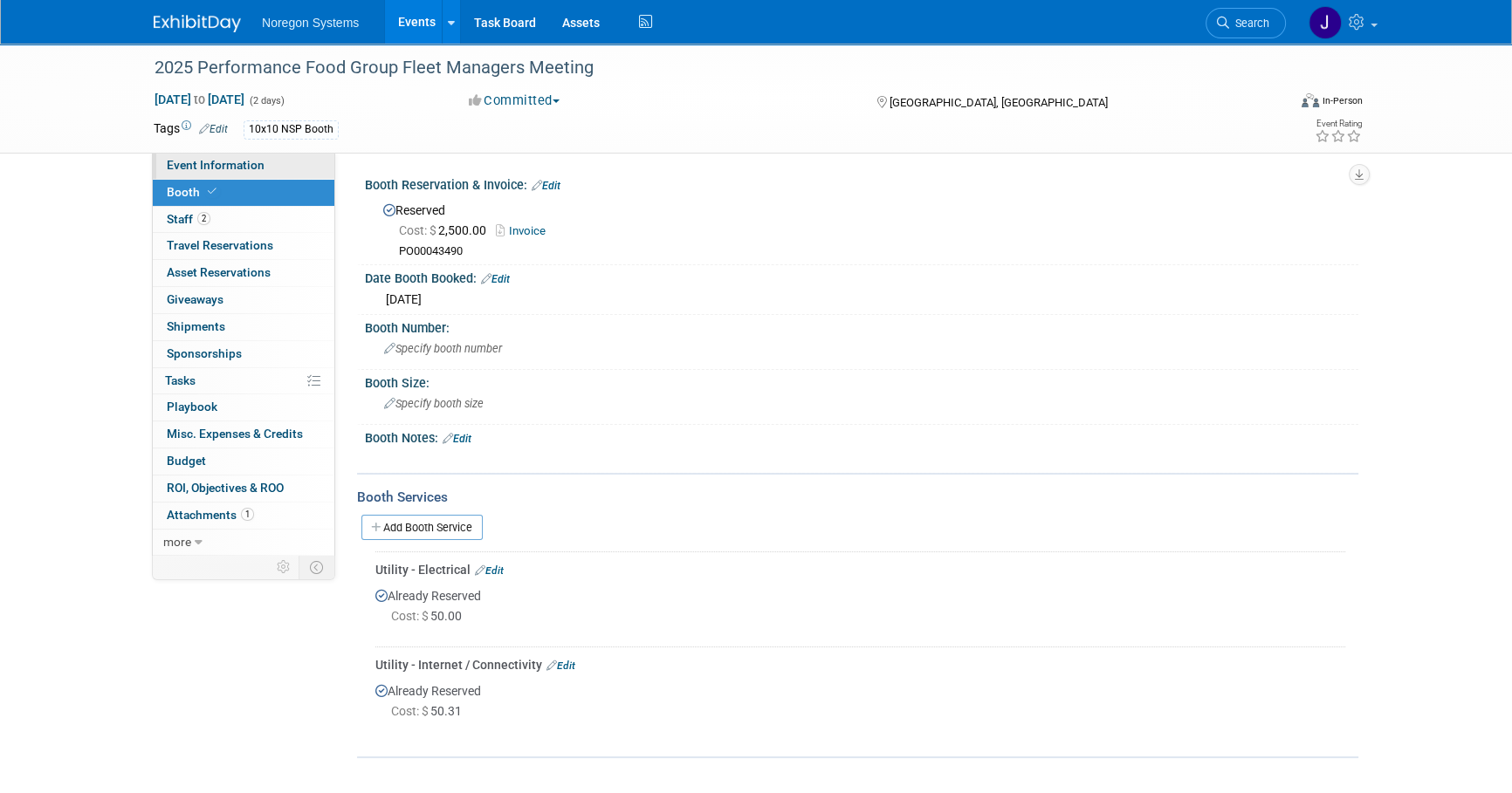
click at [223, 160] on span "Event Information" at bounding box center [215, 164] width 98 height 14
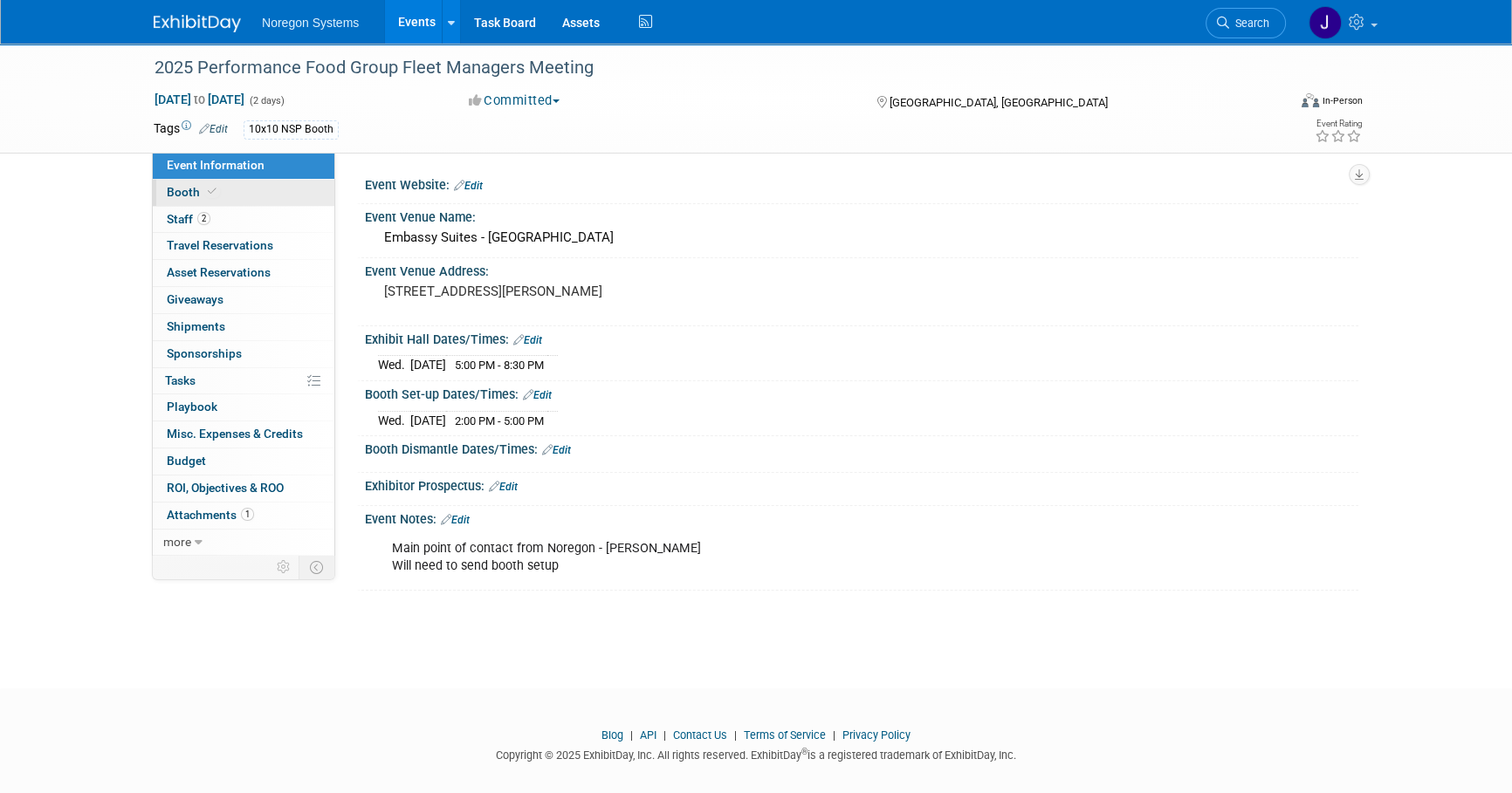
click at [244, 192] on link "Booth" at bounding box center [244, 193] width 182 height 27
